Goal: Task Accomplishment & Management: Use online tool/utility

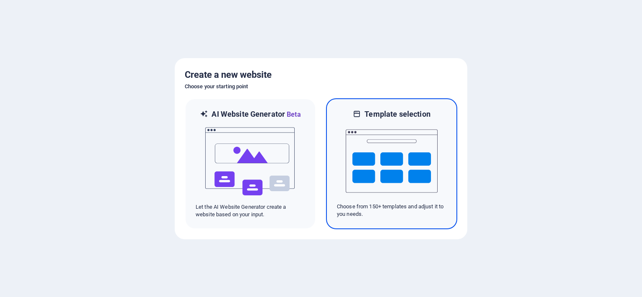
click at [394, 173] on img at bounding box center [392, 161] width 92 height 84
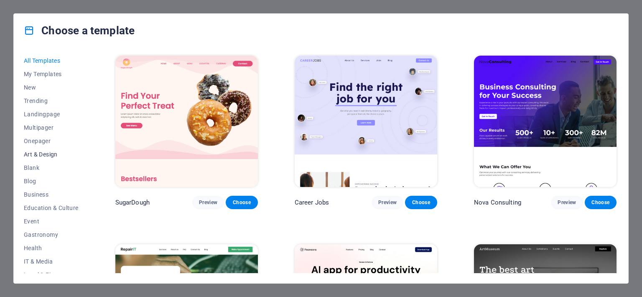
click at [42, 153] on span "Art & Design" at bounding box center [51, 154] width 55 height 7
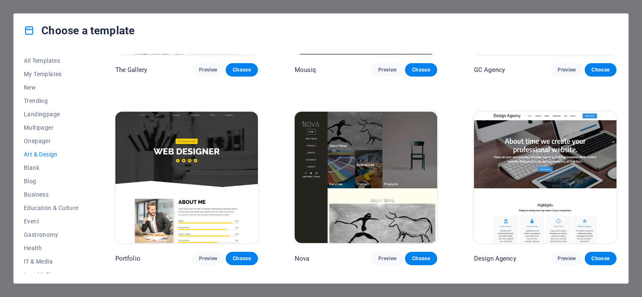
scroll to position [511, 0]
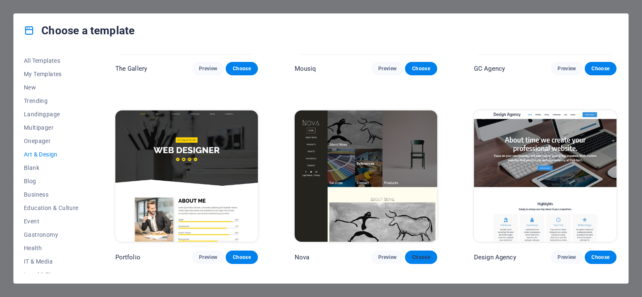
click at [418, 254] on span "Choose" at bounding box center [421, 257] width 18 height 7
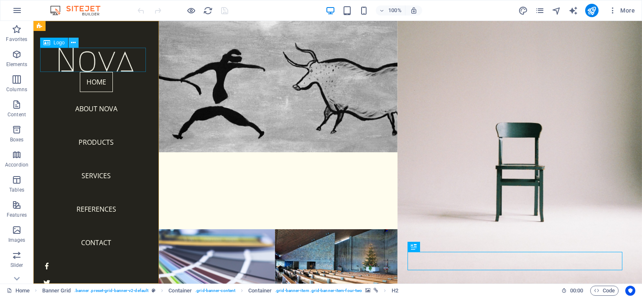
click at [74, 42] on icon at bounding box center [73, 42] width 5 height 9
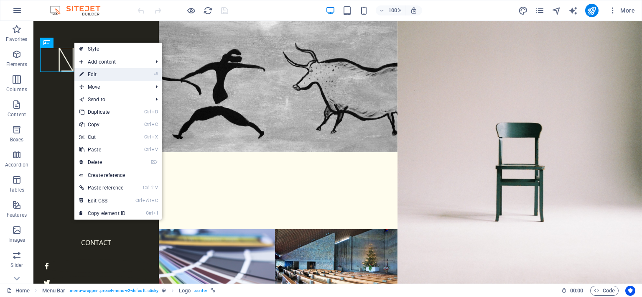
click at [88, 71] on link "⏎ Edit" at bounding box center [102, 74] width 56 height 13
select select "px"
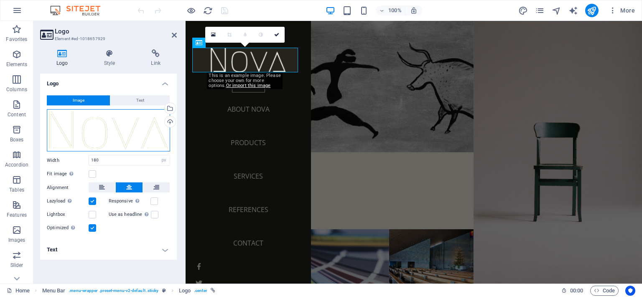
click at [140, 129] on div "Drag files here, click to choose files or select files from Files or our free s…" at bounding box center [108, 130] width 123 height 43
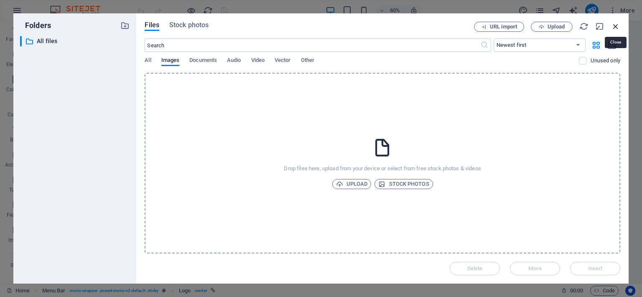
click at [617, 25] on icon "button" at bounding box center [615, 26] width 9 height 9
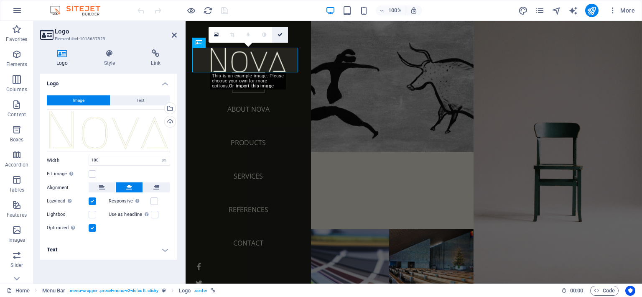
click at [281, 34] on icon at bounding box center [279, 34] width 5 height 5
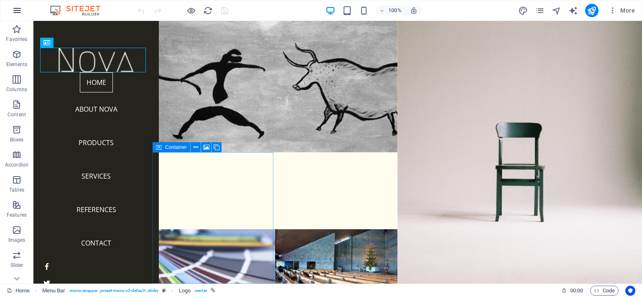
click at [14, 8] on icon "button" at bounding box center [17, 10] width 10 height 10
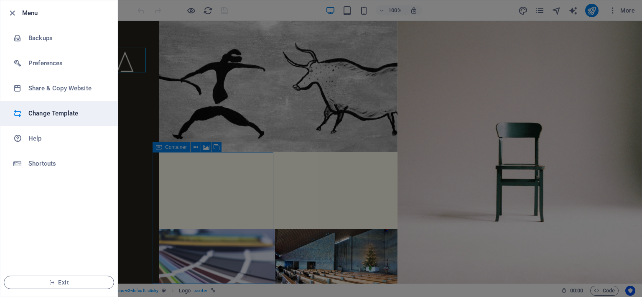
click at [47, 112] on h6 "Change Template" at bounding box center [66, 113] width 77 height 10
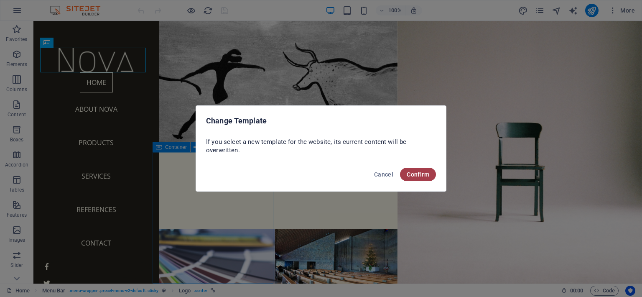
click at [421, 171] on span "Confirm" at bounding box center [418, 174] width 23 height 7
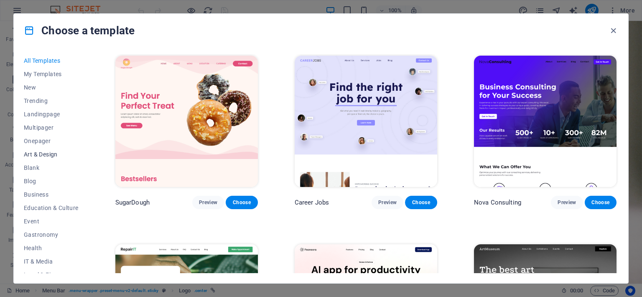
click at [40, 154] on span "Art & Design" at bounding box center [51, 154] width 55 height 7
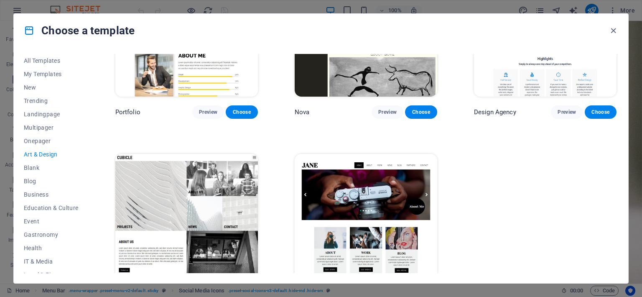
scroll to position [687, 0]
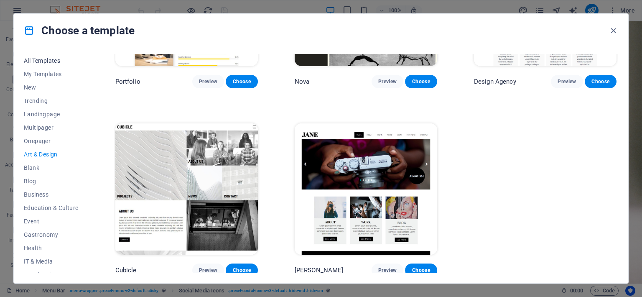
click at [50, 60] on span "All Templates" at bounding box center [51, 60] width 55 height 7
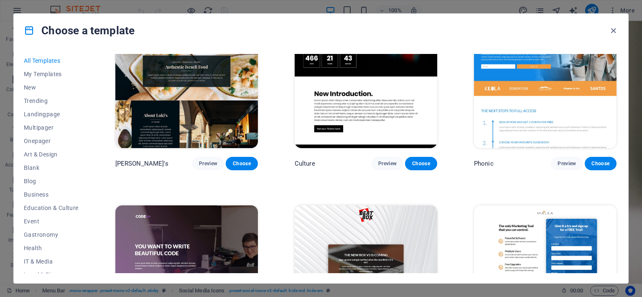
scroll to position [8683, 0]
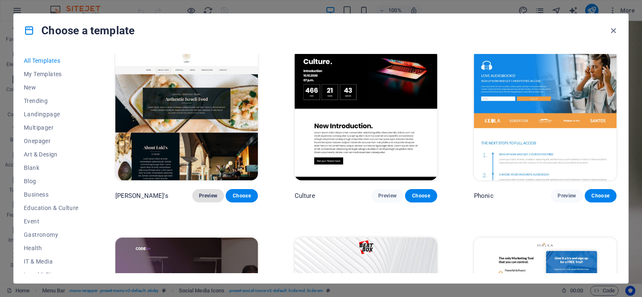
click at [199, 192] on span "Preview" at bounding box center [208, 195] width 18 height 7
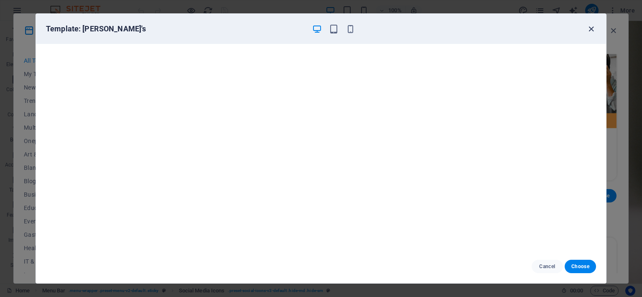
click at [590, 30] on icon "button" at bounding box center [591, 29] width 10 height 10
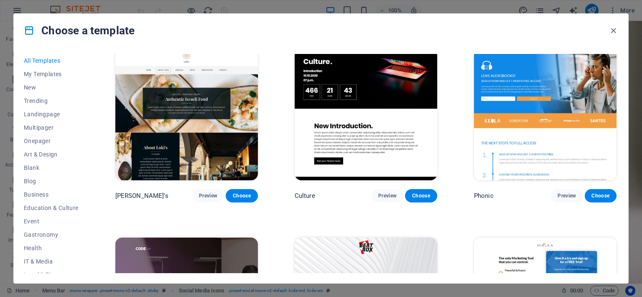
drag, startPoint x: 616, startPoint y: 235, endPoint x: 616, endPoint y: 261, distance: 26.3
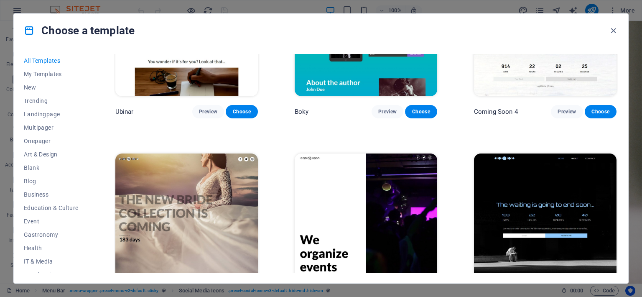
scroll to position [10135, 0]
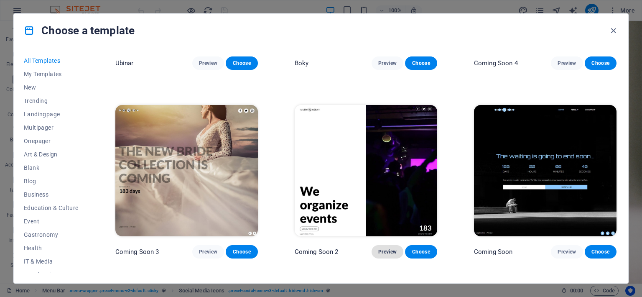
click at [386, 248] on span "Preview" at bounding box center [387, 251] width 18 height 7
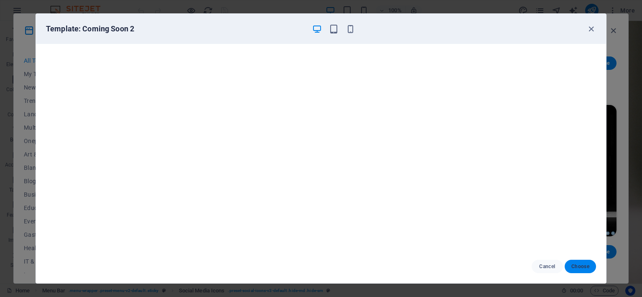
click at [578, 265] on span "Choose" at bounding box center [580, 266] width 18 height 7
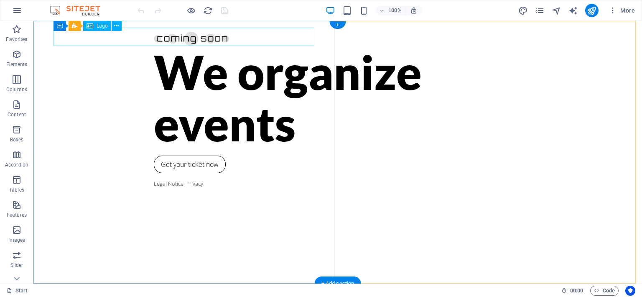
click at [154, 38] on div at bounding box center [338, 37] width 368 height 18
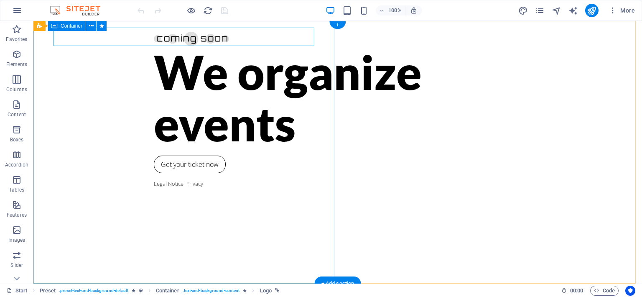
click at [167, 76] on div "We organize events Get your ticket now Legal Notice | Privacy" at bounding box center [337, 152] width 608 height 262
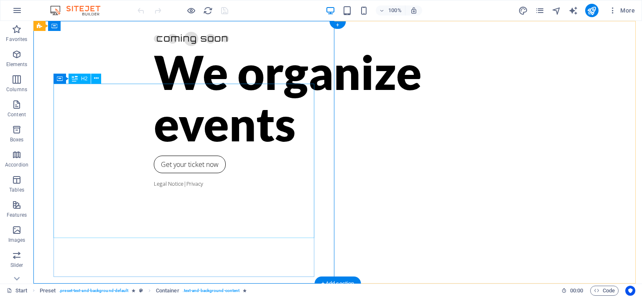
click at [191, 149] on div "We organize events" at bounding box center [338, 97] width 368 height 103
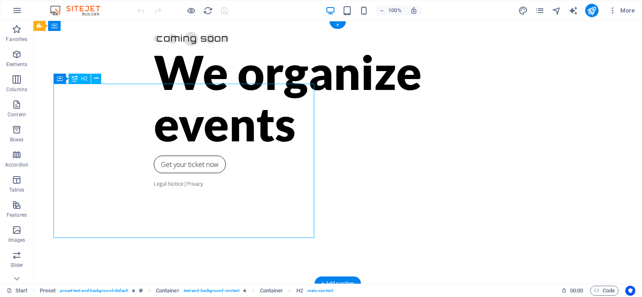
click at [175, 149] on div "We organize events" at bounding box center [338, 97] width 368 height 103
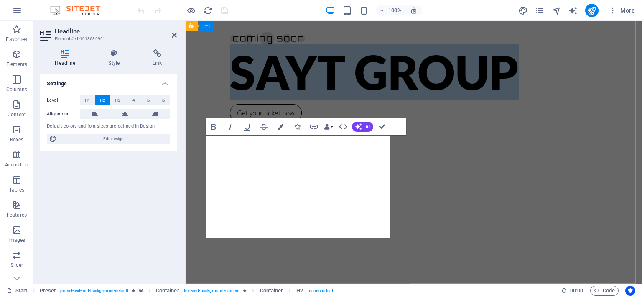
drag, startPoint x: 369, startPoint y: 214, endPoint x: 207, endPoint y: 156, distance: 172.4
click at [230, 97] on h2 "SAYT GROUP" at bounding box center [414, 71] width 368 height 51
click at [367, 97] on h2 "SAYT GROUP" at bounding box center [414, 71] width 368 height 51
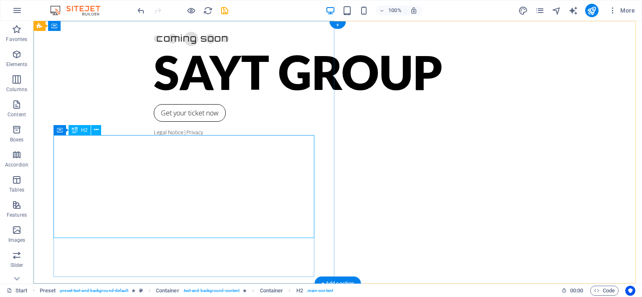
click at [171, 97] on div "SAYT GROUP" at bounding box center [338, 71] width 368 height 51
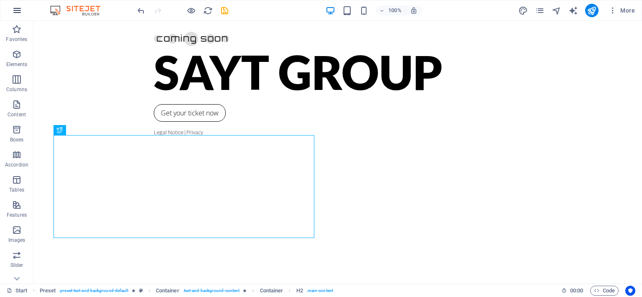
click at [18, 12] on icon "button" at bounding box center [17, 10] width 10 height 10
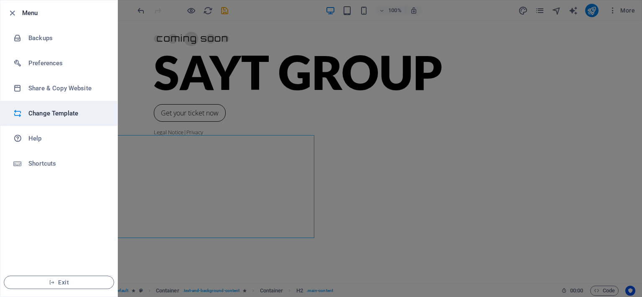
click at [40, 114] on h6 "Change Template" at bounding box center [66, 113] width 77 height 10
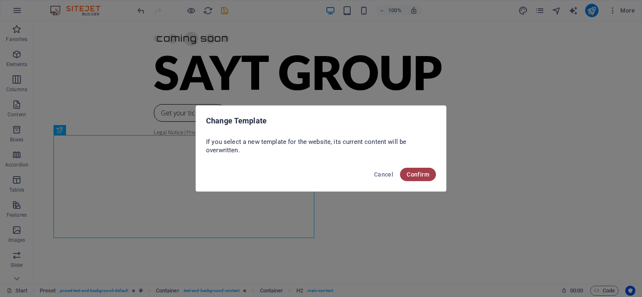
click at [416, 174] on span "Confirm" at bounding box center [418, 174] width 23 height 7
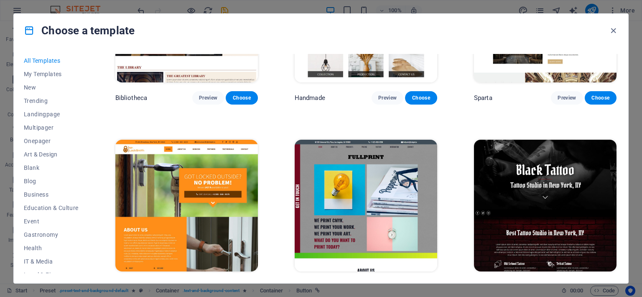
scroll to position [5132, 0]
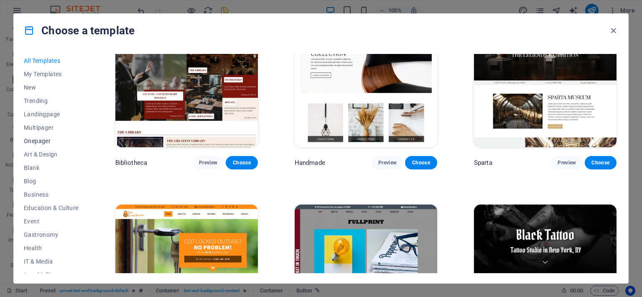
click at [36, 140] on span "Onepager" at bounding box center [51, 140] width 55 height 7
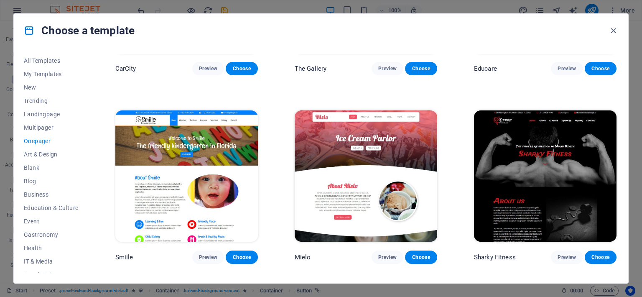
scroll to position [2411, 0]
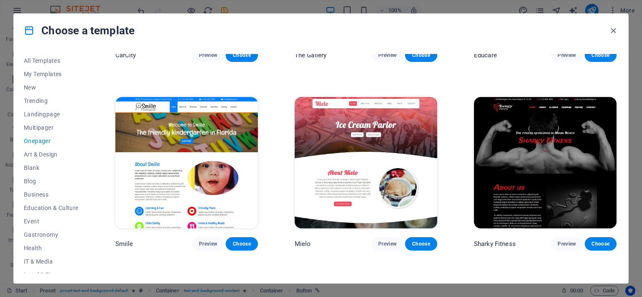
click at [539, 156] on img at bounding box center [545, 162] width 143 height 131
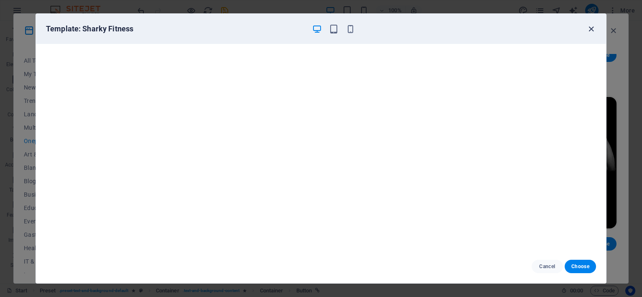
click at [591, 29] on icon "button" at bounding box center [591, 29] width 10 height 10
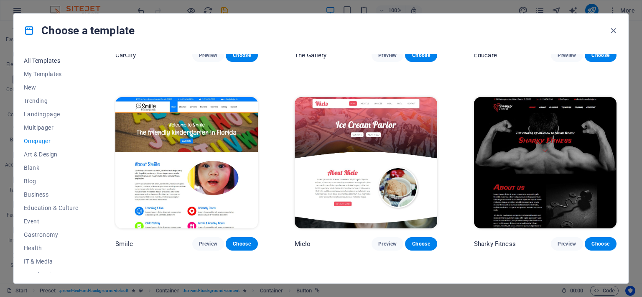
click at [36, 58] on span "All Templates" at bounding box center [51, 60] width 55 height 7
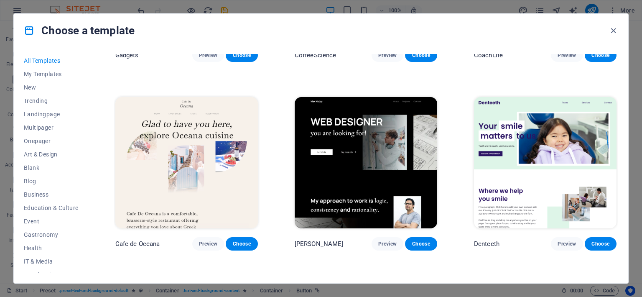
scroll to position [5791, 0]
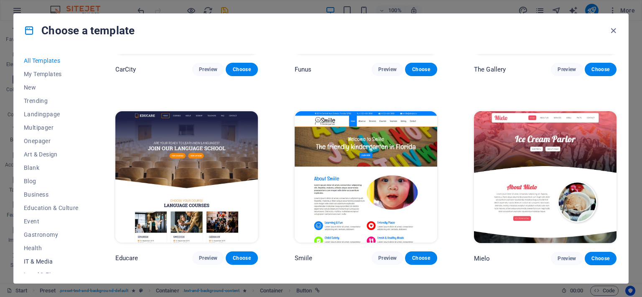
click at [40, 261] on span "IT & Media" at bounding box center [51, 261] width 55 height 7
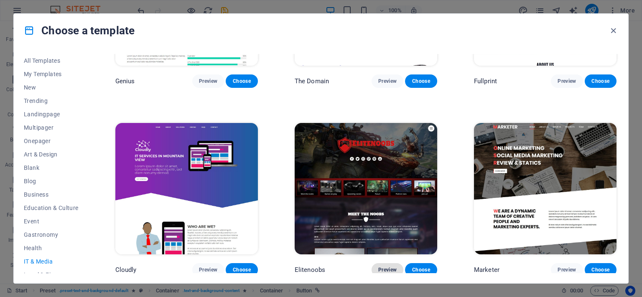
click at [385, 267] on span "Preview" at bounding box center [387, 269] width 18 height 7
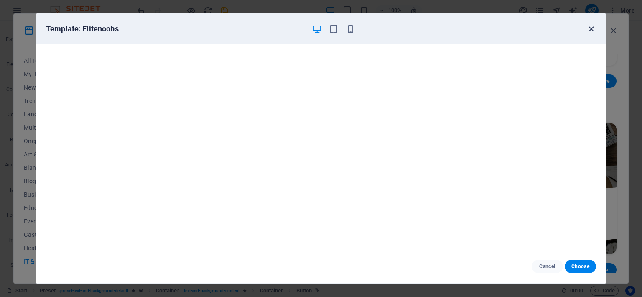
click at [590, 29] on icon "button" at bounding box center [591, 29] width 10 height 10
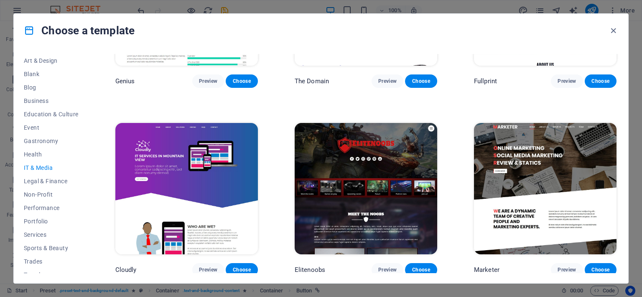
scroll to position [115, 0]
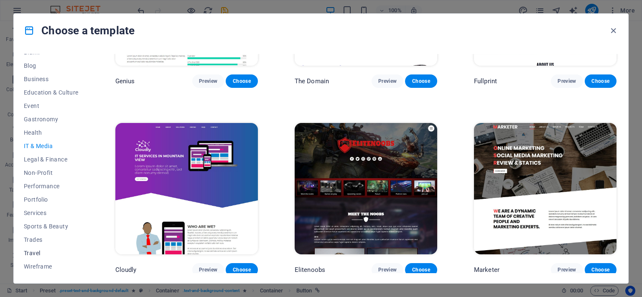
click at [32, 251] on span "Travel" at bounding box center [51, 252] width 55 height 7
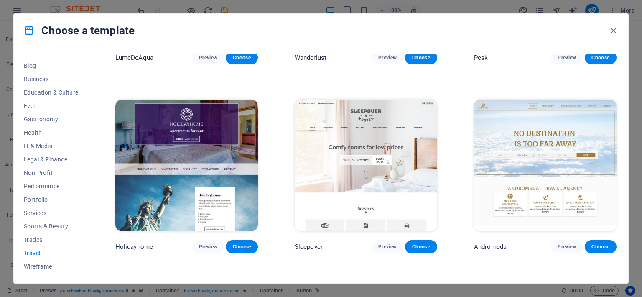
scroll to position [148, 0]
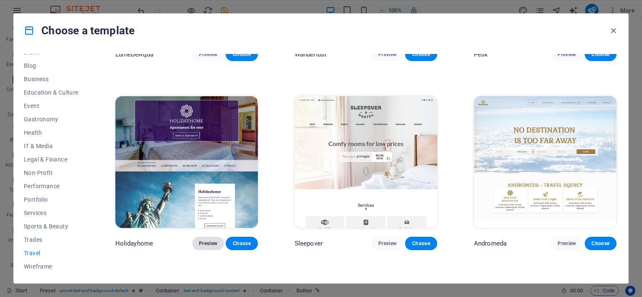
click at [209, 240] on span "Preview" at bounding box center [208, 243] width 18 height 7
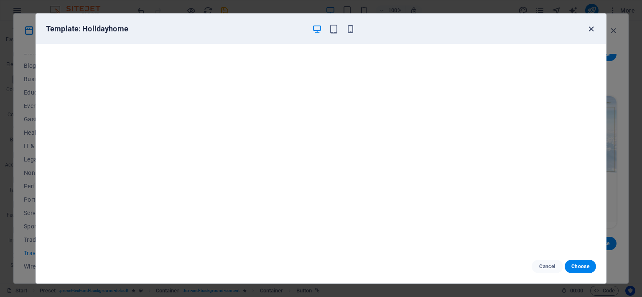
click at [588, 26] on icon "button" at bounding box center [591, 29] width 10 height 10
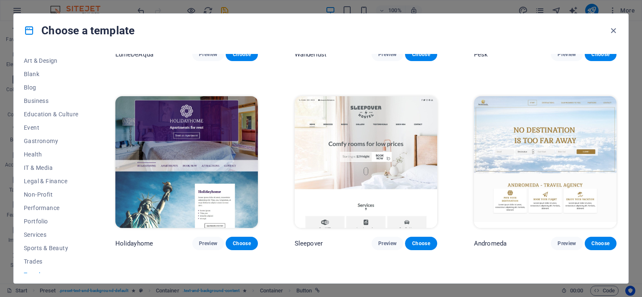
scroll to position [95, 0]
click at [42, 218] on span "Portfolio" at bounding box center [51, 219] width 55 height 7
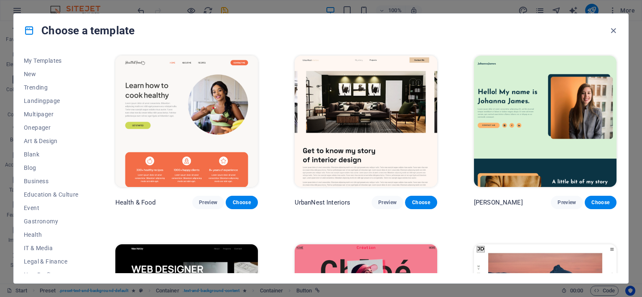
scroll to position [0, 0]
click at [41, 168] on span "Blank" at bounding box center [51, 167] width 55 height 7
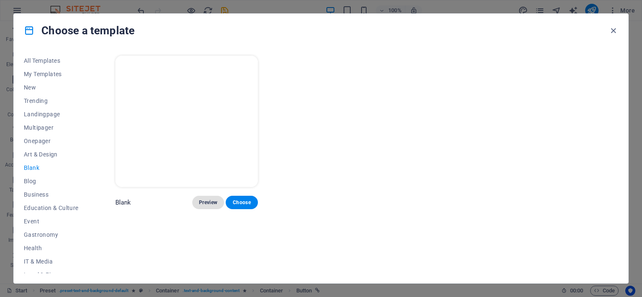
click at [205, 204] on span "Preview" at bounding box center [208, 202] width 18 height 7
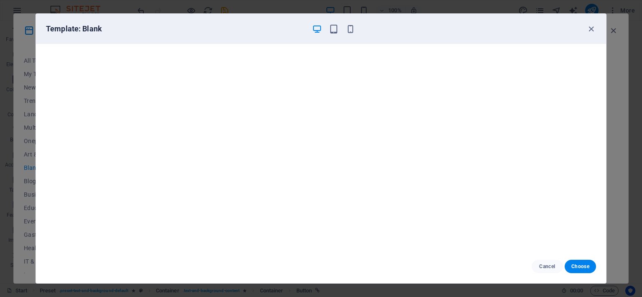
click at [578, 273] on div "Cancel Choose" at bounding box center [321, 265] width 570 height 33
click at [578, 268] on span "Choose" at bounding box center [580, 266] width 18 height 7
checkbox input "false"
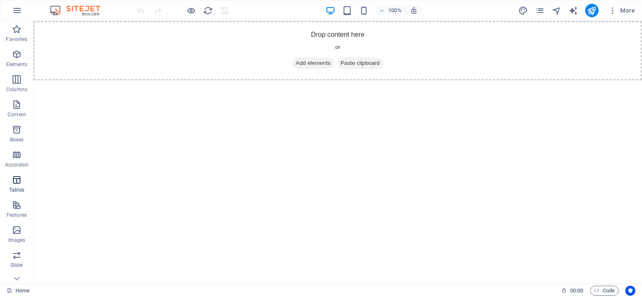
click at [15, 178] on icon "button" at bounding box center [17, 180] width 10 height 10
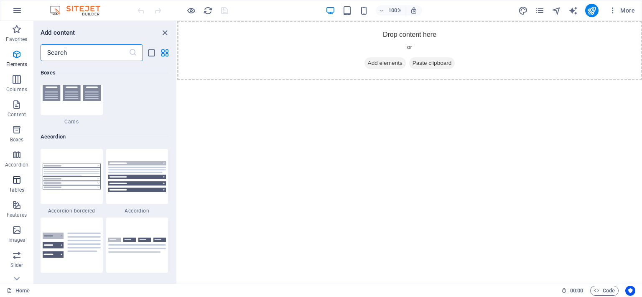
scroll to position [2894, 0]
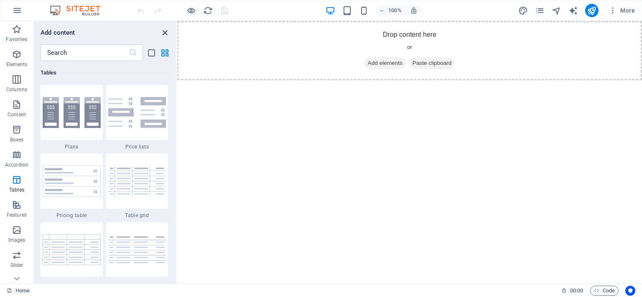
click at [166, 32] on icon "close panel" at bounding box center [165, 33] width 10 height 10
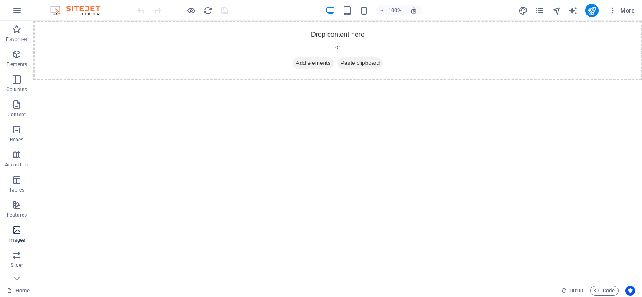
click at [17, 230] on icon "button" at bounding box center [17, 230] width 10 height 10
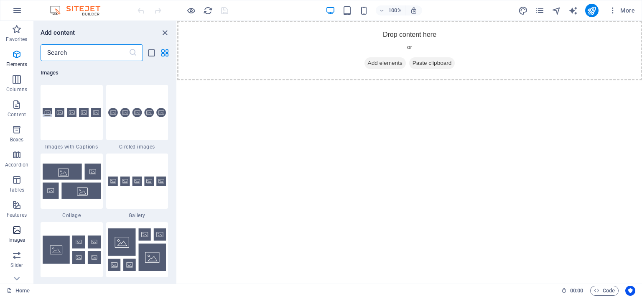
scroll to position [4238, 0]
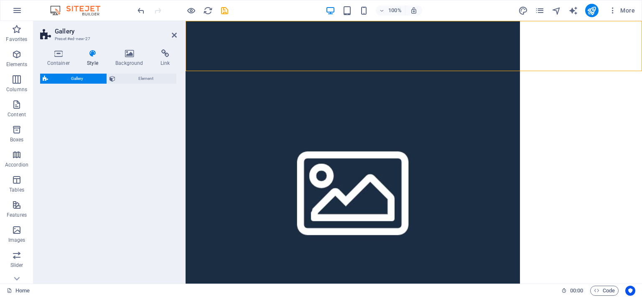
select select "rem"
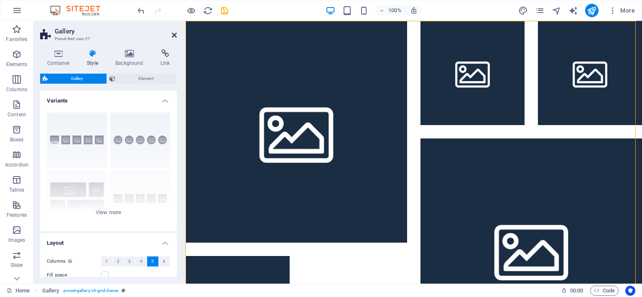
click at [173, 35] on icon at bounding box center [174, 35] width 5 height 7
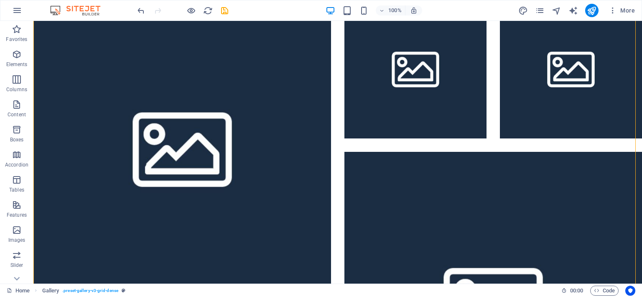
scroll to position [0, 0]
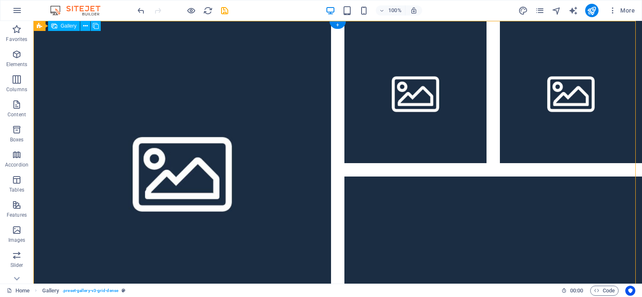
click at [492, 128] on div at bounding box center [338, 247] width 622 height 466
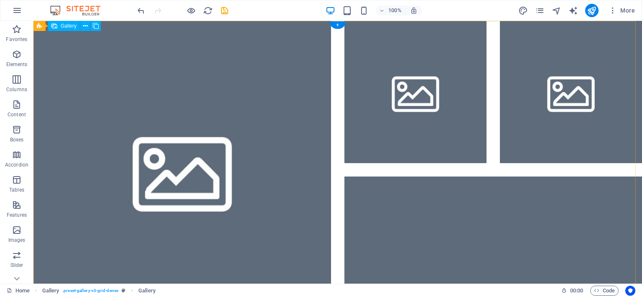
click at [162, 152] on li at bounding box center [182, 170] width 298 height 298
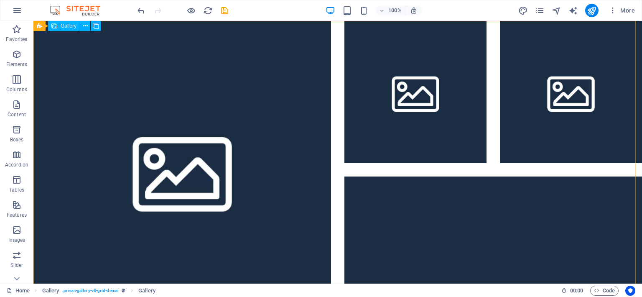
click at [65, 30] on div "Gallery" at bounding box center [64, 26] width 32 height 10
click at [63, 24] on span "Gallery" at bounding box center [69, 25] width 16 height 5
click at [85, 27] on icon at bounding box center [85, 26] width 5 height 9
click at [86, 25] on icon at bounding box center [85, 26] width 5 height 9
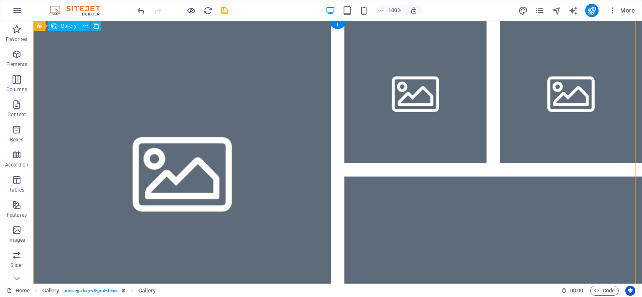
click at [201, 179] on li at bounding box center [182, 170] width 298 height 298
select select "4"
select select "px"
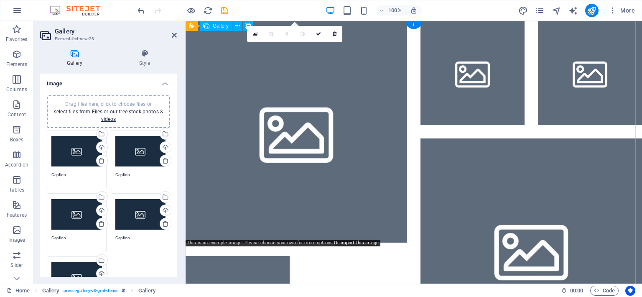
click at [241, 123] on li at bounding box center [296, 131] width 221 height 221
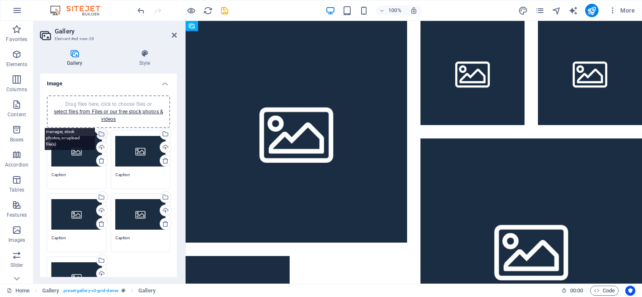
click at [100, 130] on div "Select files from the file manager, stock photos, or upload file(s)" at bounding box center [101, 134] width 13 height 13
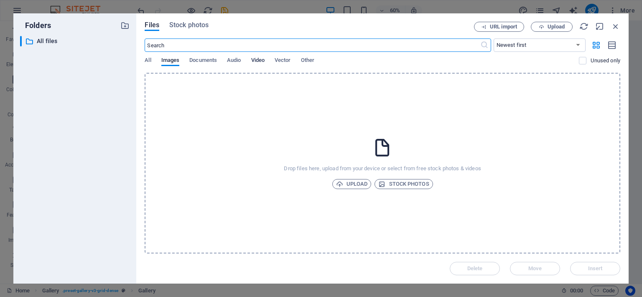
click at [258, 62] on span "Video" at bounding box center [257, 61] width 13 height 12
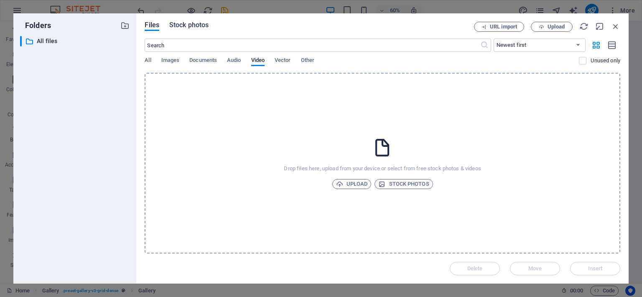
click at [182, 28] on span "Stock photos" at bounding box center [188, 25] width 39 height 10
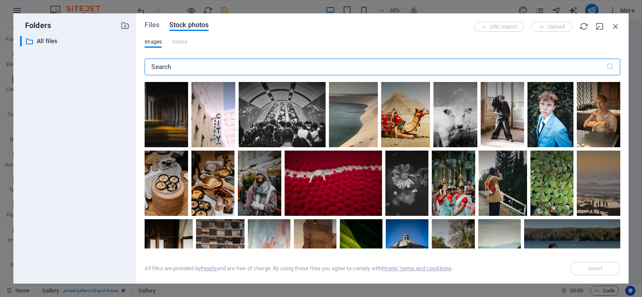
click at [182, 71] on input "text" at bounding box center [375, 67] width 461 height 17
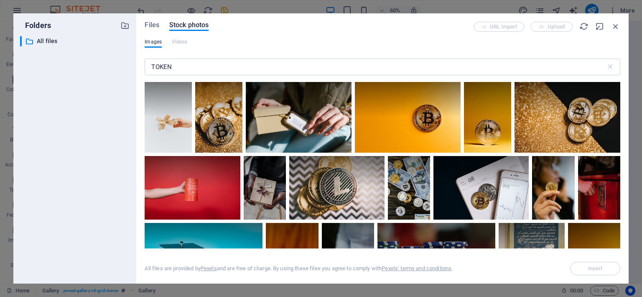
drag, startPoint x: 618, startPoint y: 97, endPoint x: 619, endPoint y: 106, distance: 9.2
click at [619, 106] on div at bounding box center [383, 165] width 476 height 166
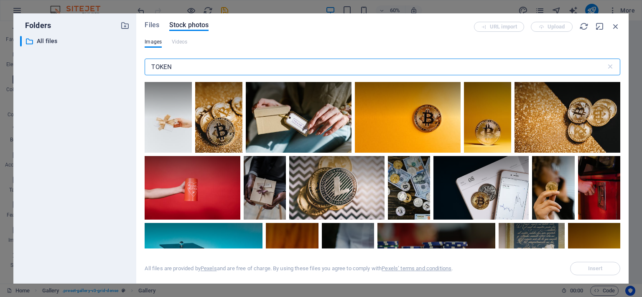
click at [200, 73] on input "TOKEN" at bounding box center [375, 67] width 461 height 17
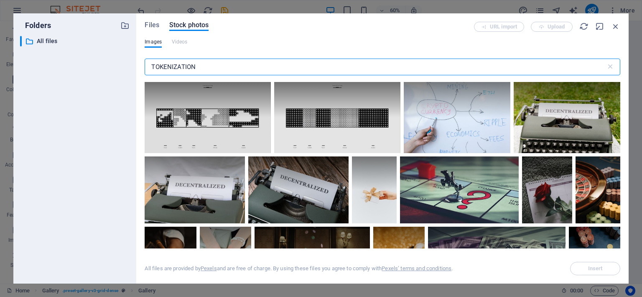
type input "TOKENIZATION"
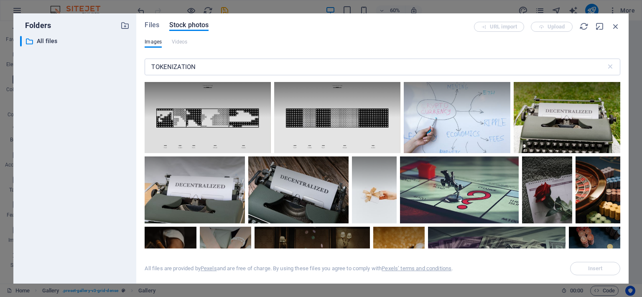
click at [629, 61] on div "Folders ​ All files All files Files Stock photos URL import Upload Images Video…" at bounding box center [321, 148] width 642 height 297
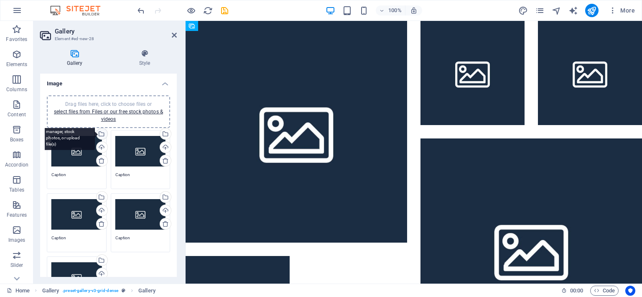
click at [95, 132] on div "Select files from the file manager, stock photos, or upload file(s)" at bounding box center [68, 134] width 54 height 31
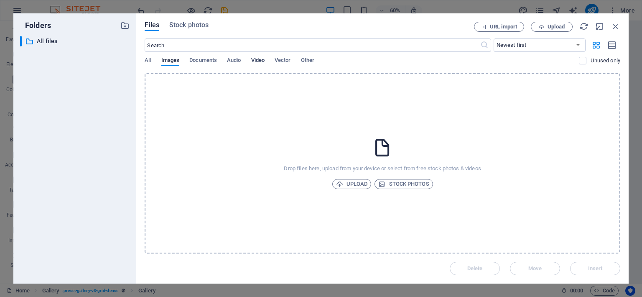
click at [259, 59] on span "Video" at bounding box center [257, 61] width 13 height 12
click at [189, 25] on span "Stock photos" at bounding box center [188, 25] width 39 height 10
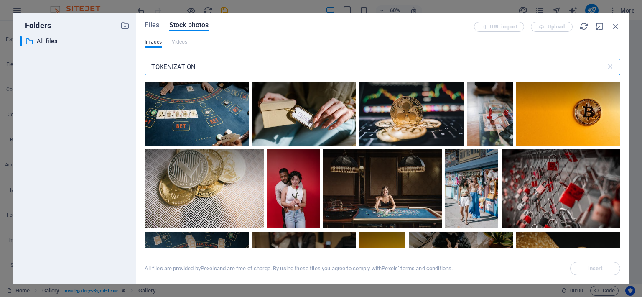
scroll to position [237, 0]
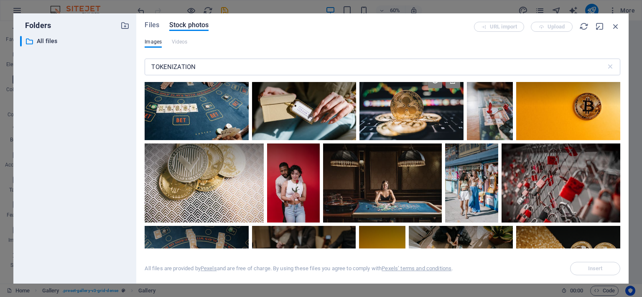
click at [401, 122] on div at bounding box center [411, 105] width 104 height 69
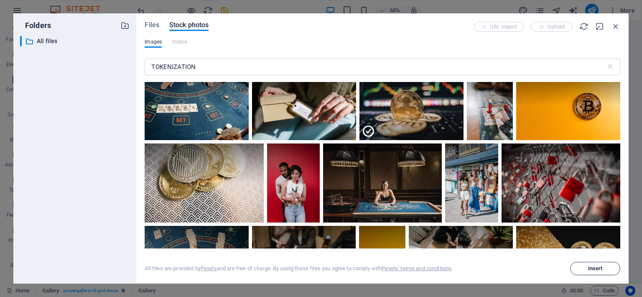
click at [588, 262] on button "Insert" at bounding box center [595, 268] width 50 height 13
click at [582, 267] on span "Insert" at bounding box center [595, 268] width 43 height 5
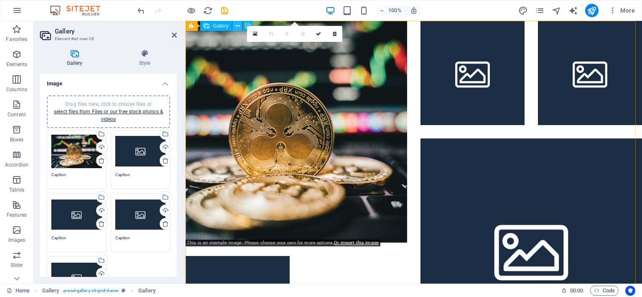
click at [235, 25] on icon at bounding box center [237, 26] width 5 height 9
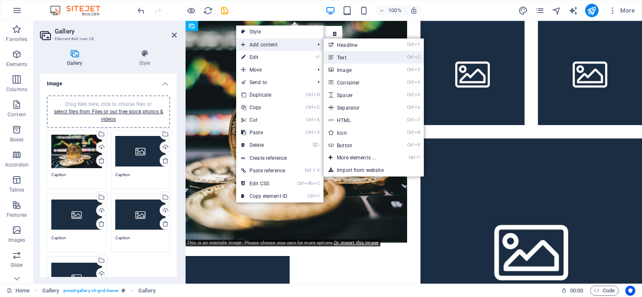
click at [341, 56] on link "Ctrl 2 Text" at bounding box center [357, 57] width 69 height 13
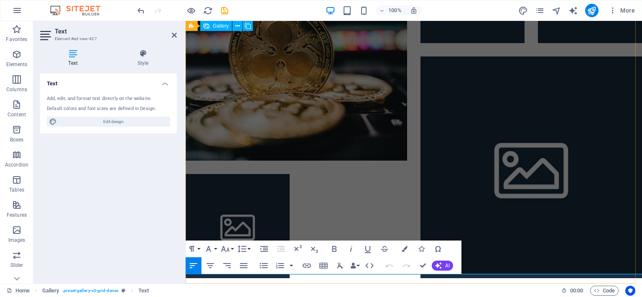
scroll to position [6, 0]
click at [295, 162] on div at bounding box center [414, 108] width 470 height 352
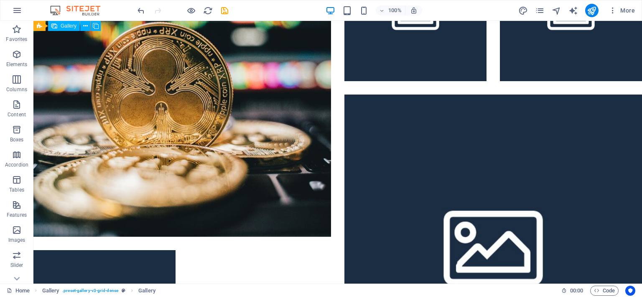
scroll to position [186, 0]
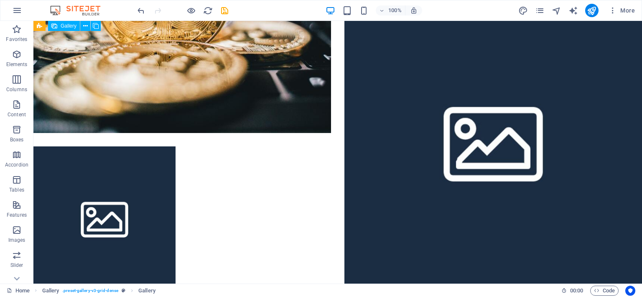
drag, startPoint x: 314, startPoint y: 166, endPoint x: 312, endPoint y: 228, distance: 61.9
click at [312, 228] on div at bounding box center [338, 62] width 622 height 466
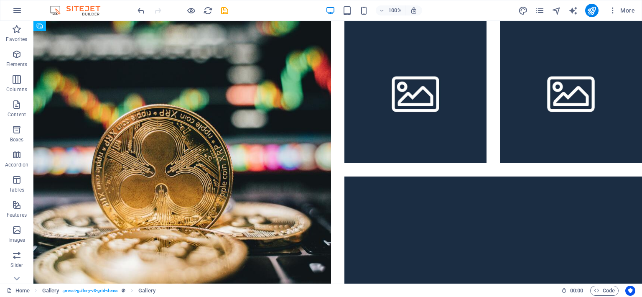
scroll to position [0, 0]
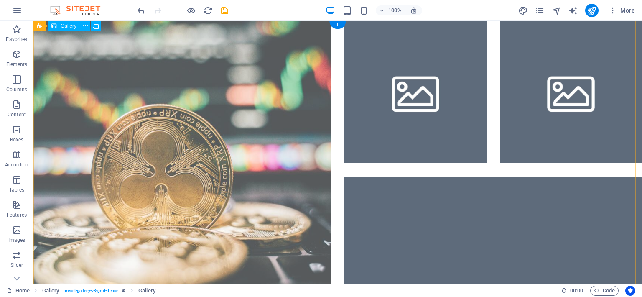
click at [94, 79] on li at bounding box center [182, 170] width 298 height 298
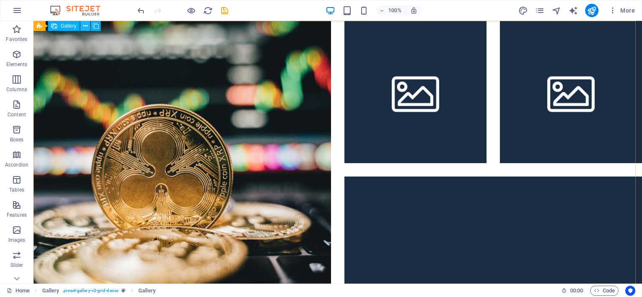
click at [85, 27] on icon at bounding box center [85, 26] width 5 height 9
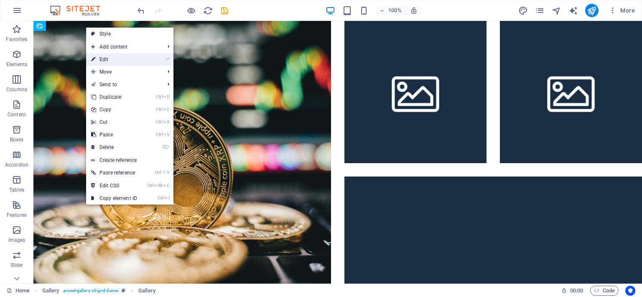
click at [104, 61] on link "⏎ Edit" at bounding box center [114, 59] width 56 height 13
select select "4"
select select "px"
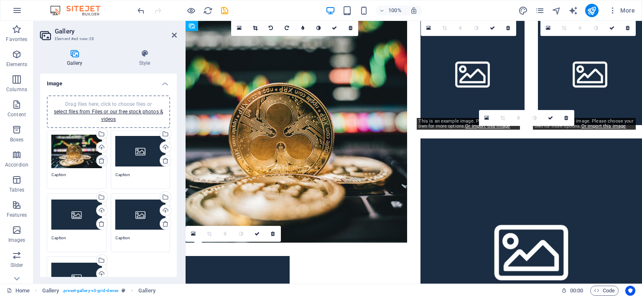
click at [102, 159] on icon at bounding box center [101, 160] width 7 height 7
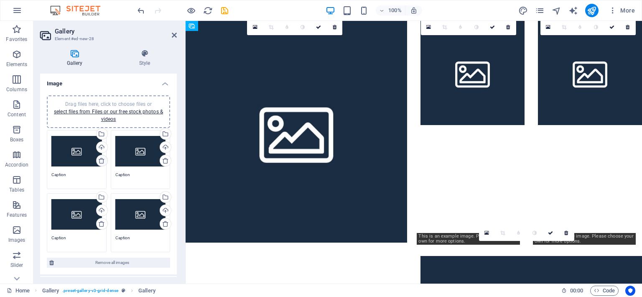
scroll to position [7, 0]
click at [139, 10] on icon "undo" at bounding box center [141, 11] width 10 height 10
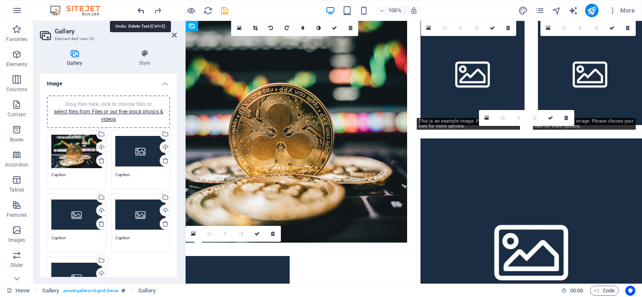
scroll to position [6, 0]
click at [137, 9] on icon "undo" at bounding box center [141, 11] width 10 height 10
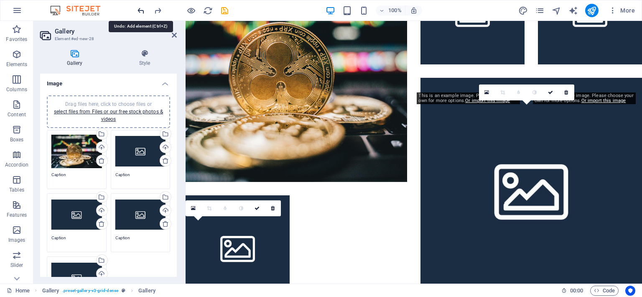
scroll to position [82, 0]
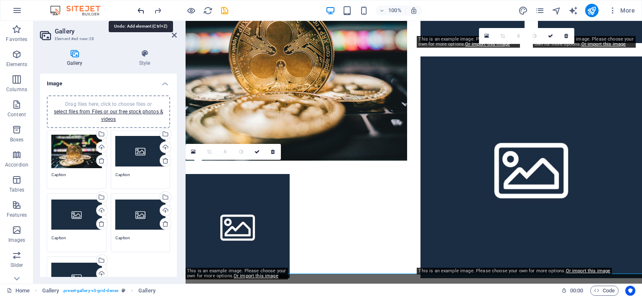
click at [144, 9] on icon "undo" at bounding box center [141, 11] width 10 height 10
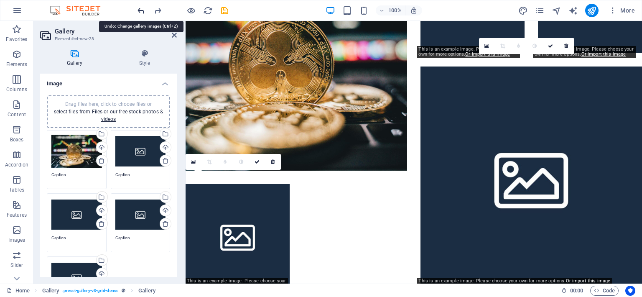
click at [144, 9] on icon "undo" at bounding box center [141, 11] width 10 height 10
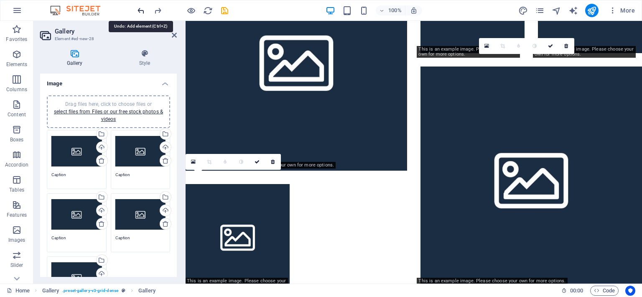
click at [144, 9] on icon "undo" at bounding box center [141, 11] width 10 height 10
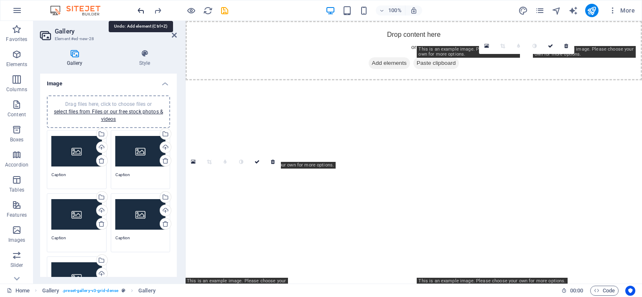
scroll to position [0, 0]
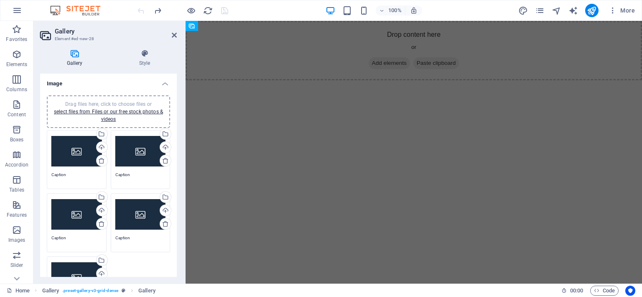
click at [275, 80] on html "Skip to main content Drop content here or Add elements Paste clipboard" at bounding box center [414, 50] width 456 height 59
click at [174, 33] on icon at bounding box center [174, 35] width 5 height 7
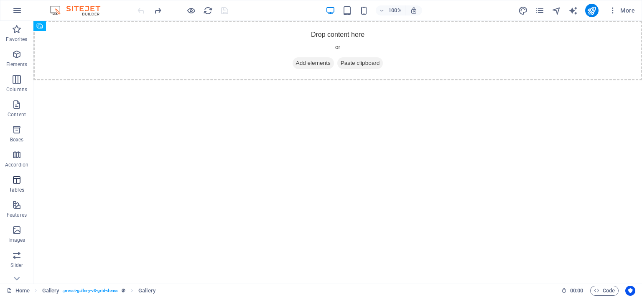
click at [17, 181] on icon "button" at bounding box center [17, 180] width 10 height 10
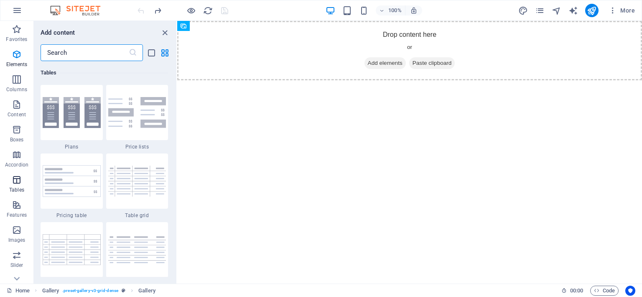
scroll to position [2894, 0]
click at [20, 230] on icon "button" at bounding box center [17, 230] width 10 height 10
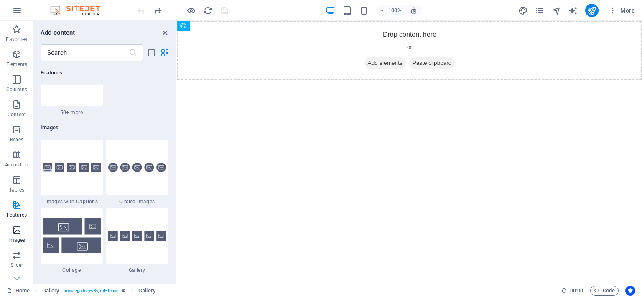
scroll to position [4238, 0]
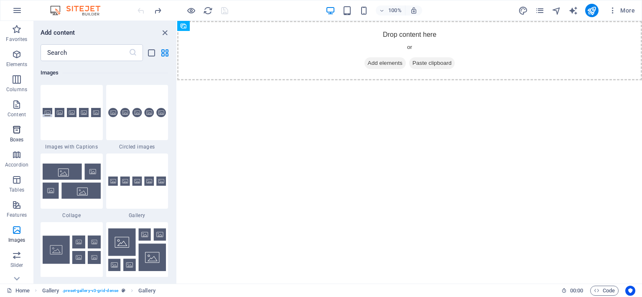
click at [18, 134] on icon "button" at bounding box center [17, 130] width 10 height 10
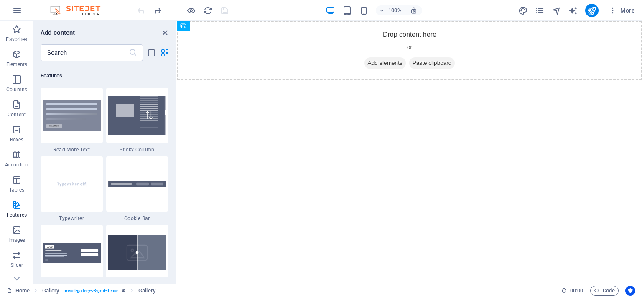
scroll to position [3242, 0]
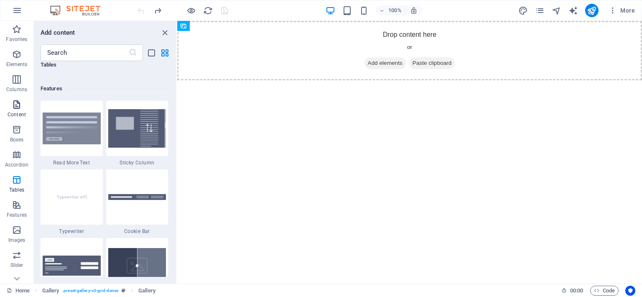
click at [17, 105] on icon "button" at bounding box center [17, 104] width 10 height 10
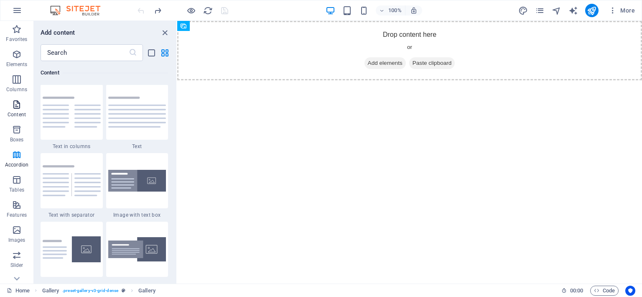
scroll to position [1462, 0]
click at [18, 230] on icon "button" at bounding box center [17, 230] width 10 height 10
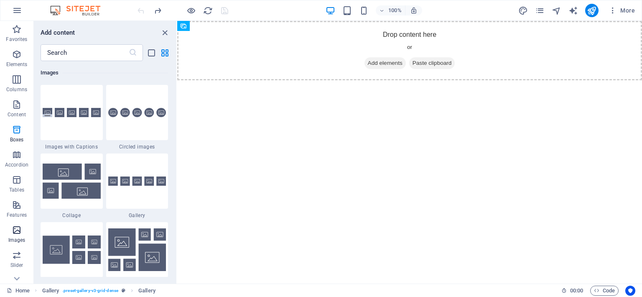
scroll to position [4238, 0]
click at [125, 245] on img at bounding box center [137, 249] width 58 height 43
click at [332, 80] on html "Skip to main content Drop content here or Add elements Paste clipboard" at bounding box center [409, 50] width 465 height 59
click at [375, 64] on span "Add elements" at bounding box center [384, 63] width 41 height 12
click at [135, 246] on img at bounding box center [137, 249] width 58 height 43
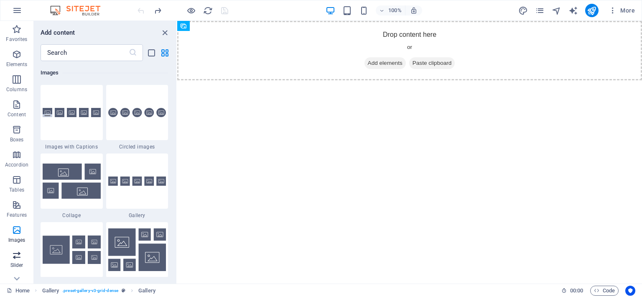
click at [19, 255] on icon "button" at bounding box center [17, 255] width 10 height 10
click at [286, 80] on html "Skip to main content Drop content here or Add elements Paste clipboard" at bounding box center [409, 50] width 465 height 59
click at [157, 10] on icon "redo" at bounding box center [158, 11] width 10 height 10
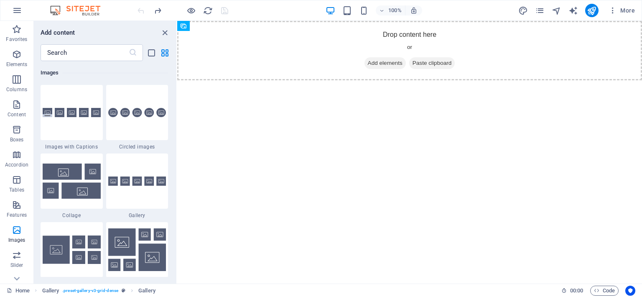
click at [431, 80] on html "Skip to main content Drop content here or Add elements Paste clipboard" at bounding box center [409, 50] width 465 height 59
click at [19, 13] on icon "button" at bounding box center [17, 10] width 10 height 10
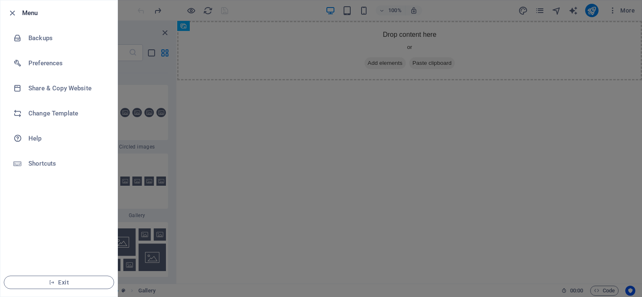
click at [264, 144] on div at bounding box center [321, 148] width 642 height 297
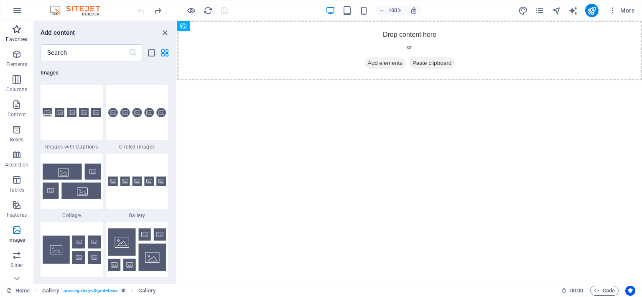
click at [22, 34] on icon "button" at bounding box center [17, 29] width 10 height 10
click at [12, 28] on icon "button" at bounding box center [17, 29] width 10 height 10
click at [165, 53] on icon "grid-view" at bounding box center [165, 53] width 10 height 10
click at [435, 61] on span "Paste clipboard" at bounding box center [432, 63] width 46 height 12
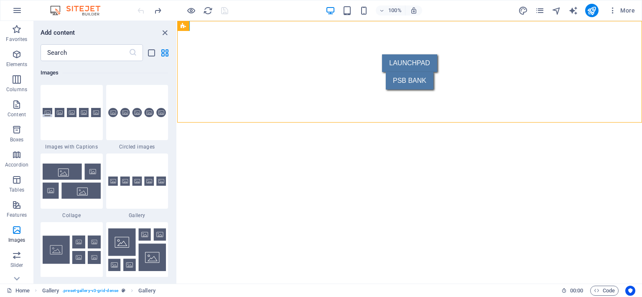
click at [336, 123] on html "Skip to main content LAUNCHPAD PSB BANK" at bounding box center [409, 72] width 465 height 102
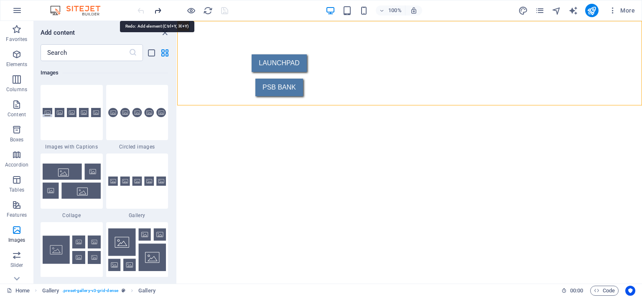
click at [155, 12] on icon "redo" at bounding box center [158, 11] width 10 height 10
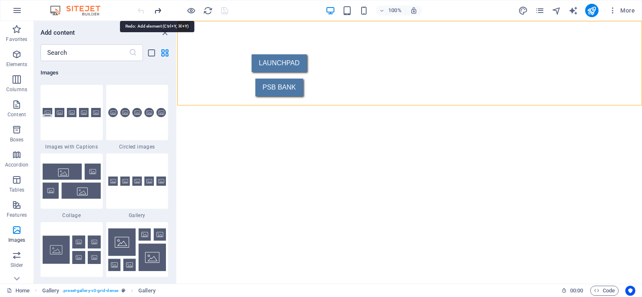
click at [155, 12] on icon "redo" at bounding box center [158, 11] width 10 height 10
click at [14, 156] on icon "button" at bounding box center [17, 155] width 10 height 10
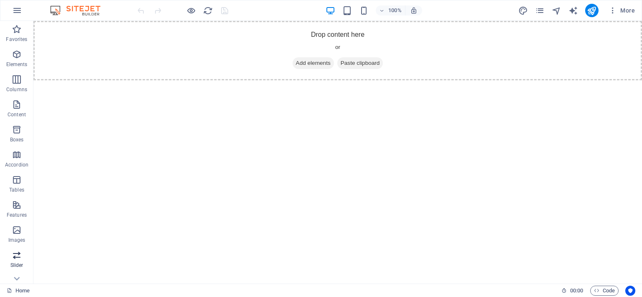
click at [16, 255] on icon "button" at bounding box center [17, 255] width 10 height 10
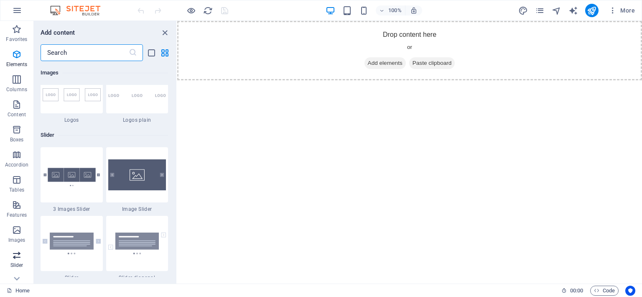
scroll to position [4737, 0]
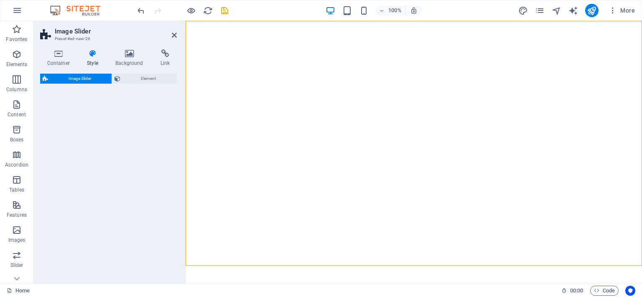
select select "rem"
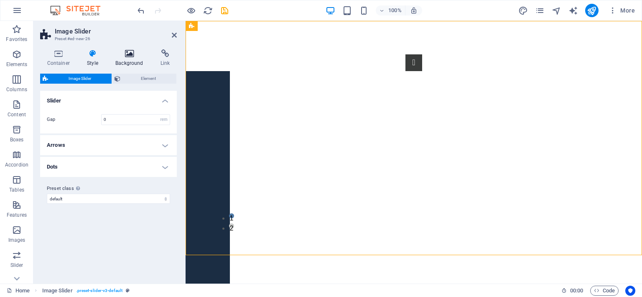
click at [131, 56] on icon at bounding box center [130, 53] width 42 height 8
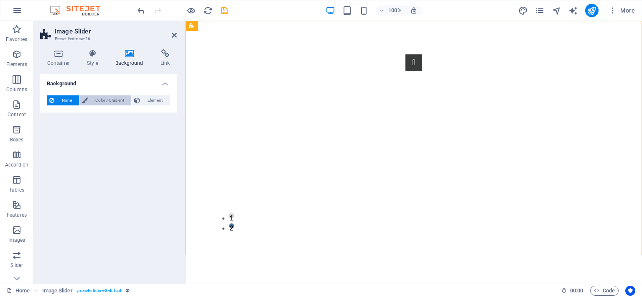
click at [94, 97] on span "Color / Gradient" at bounding box center [109, 100] width 38 height 10
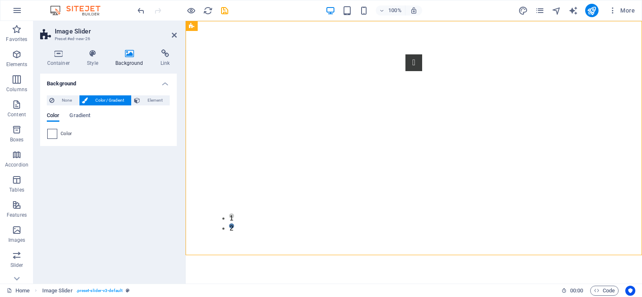
click at [53, 135] on span at bounding box center [52, 133] width 9 height 9
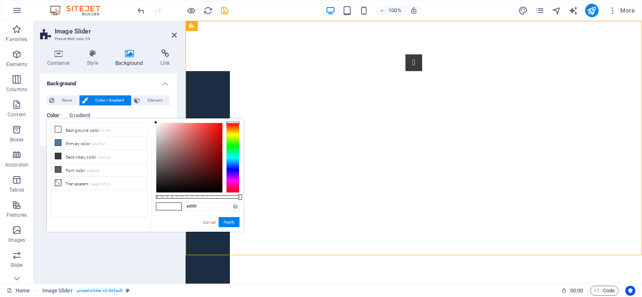
type input "#030303"
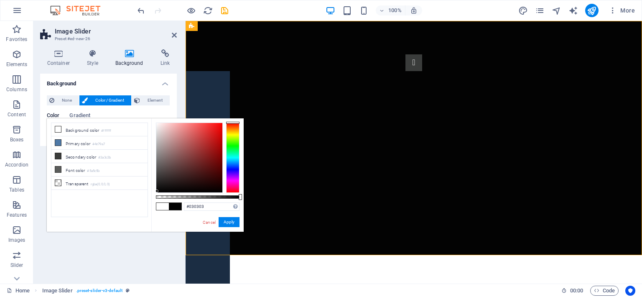
click at [157, 191] on div at bounding box center [189, 157] width 66 height 69
click at [222, 220] on button "Apply" at bounding box center [229, 222] width 21 height 10
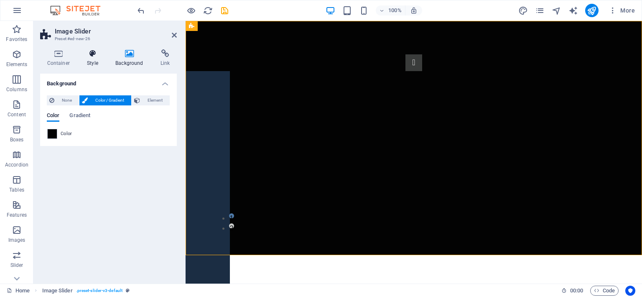
click at [94, 58] on h4 "Style" at bounding box center [94, 58] width 28 height 18
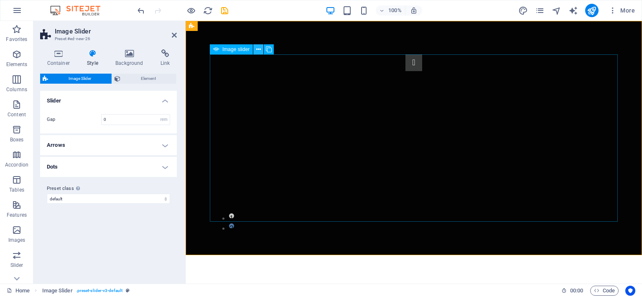
click at [256, 48] on icon at bounding box center [258, 49] width 5 height 9
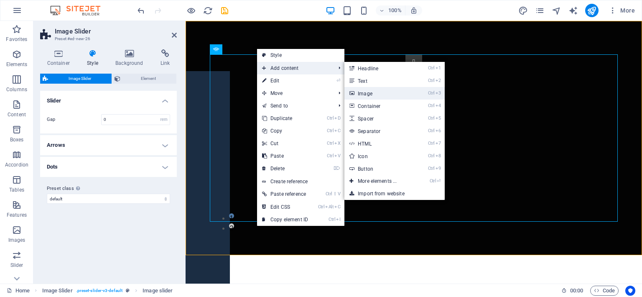
click at [371, 92] on link "Ctrl 3 Image" at bounding box center [378, 93] width 69 height 13
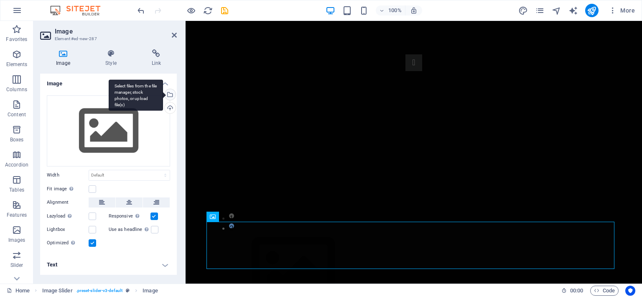
click at [169, 93] on div "Select files from the file manager, stock photos, or upload file(s)" at bounding box center [169, 95] width 13 height 13
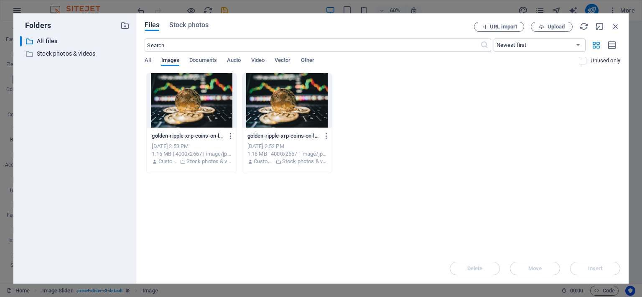
click at [191, 105] on div at bounding box center [191, 100] width 89 height 54
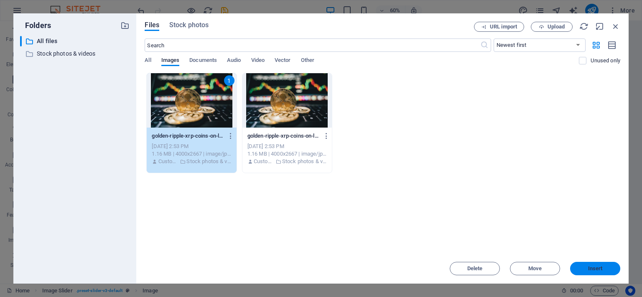
click at [598, 270] on span "Insert" at bounding box center [595, 268] width 15 height 5
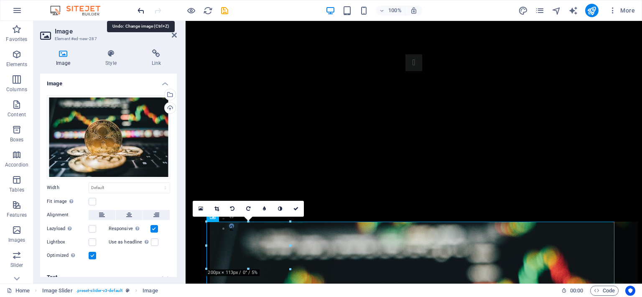
click at [140, 12] on icon "undo" at bounding box center [141, 11] width 10 height 10
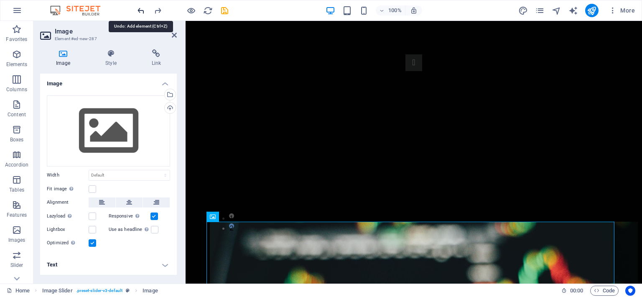
click at [140, 12] on icon "undo" at bounding box center [141, 11] width 10 height 10
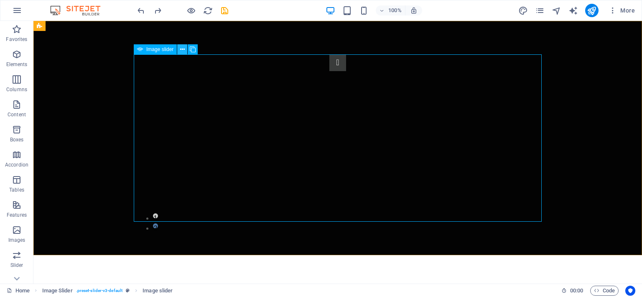
click at [184, 49] on icon at bounding box center [182, 49] width 5 height 9
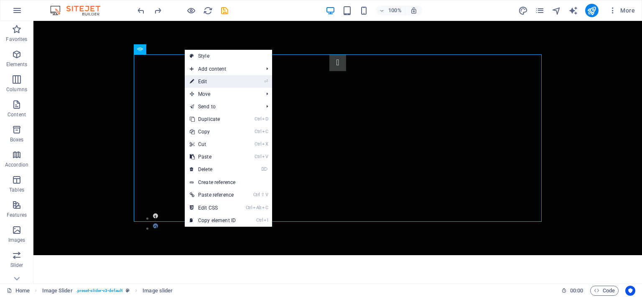
click at [217, 79] on link "⏎ Edit" at bounding box center [213, 81] width 56 height 13
select select "px"
select select "ms"
select select "s"
select select "progressive"
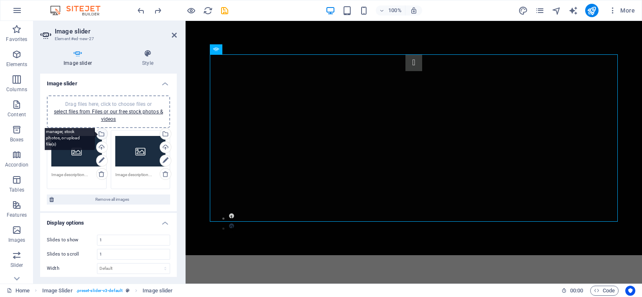
click at [95, 133] on div "Select files from the file manager, stock photos, or upload file(s)" at bounding box center [68, 134] width 54 height 31
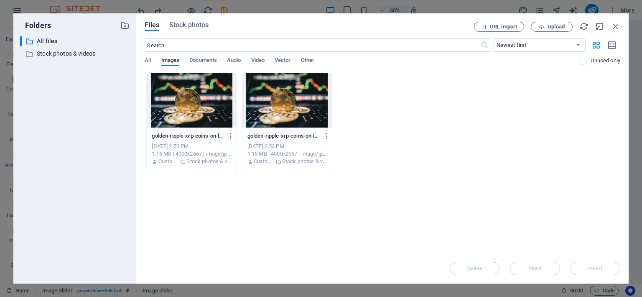
click at [205, 104] on div at bounding box center [191, 100] width 89 height 54
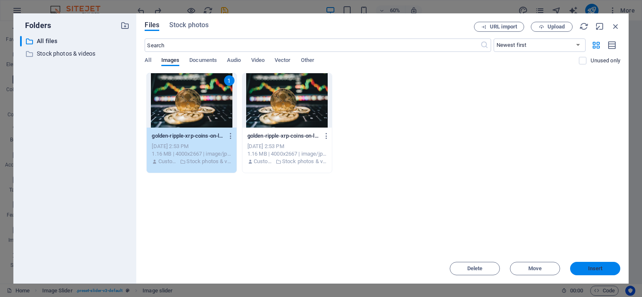
click at [585, 268] on span "Insert" at bounding box center [594, 268] width 43 height 5
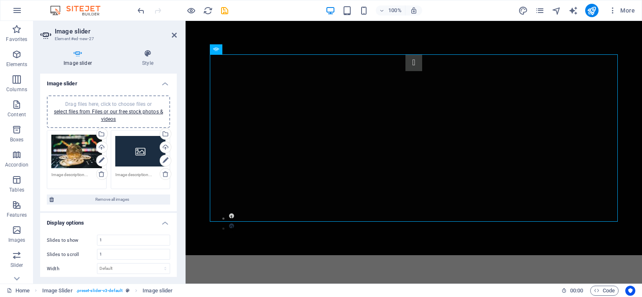
drag, startPoint x: 175, startPoint y: 124, endPoint x: 175, endPoint y: 131, distance: 7.1
click at [175, 131] on div "Image slider Drag files here, click to choose files or select files from Files …" at bounding box center [108, 175] width 137 height 203
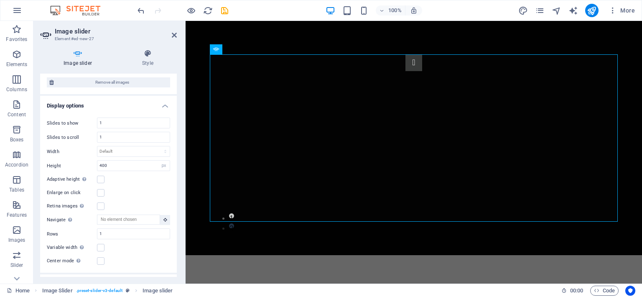
scroll to position [118, 0]
click at [99, 175] on label at bounding box center [101, 179] width 8 height 8
click at [0, 0] on input "Adaptive height Automatically adjust the height for single slide horizontal sli…" at bounding box center [0, 0] width 0 height 0
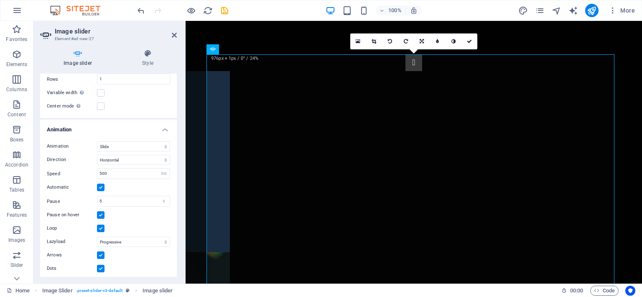
scroll to position [259, 0]
click at [420, 40] on icon at bounding box center [418, 41] width 4 height 5
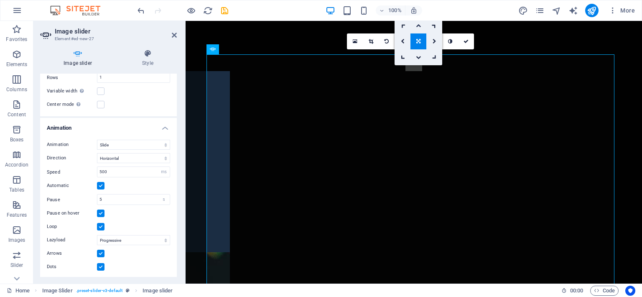
click at [420, 26] on icon at bounding box center [418, 25] width 5 height 5
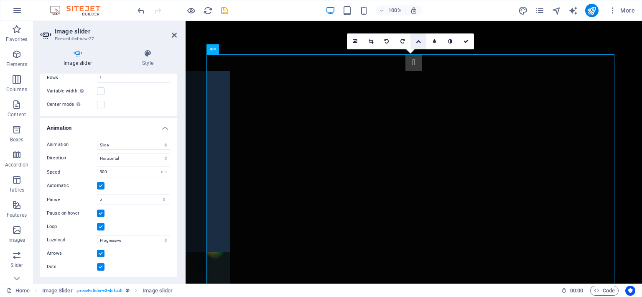
click at [417, 39] on icon at bounding box center [418, 41] width 5 height 5
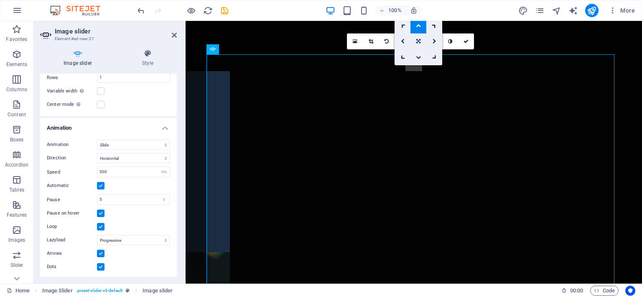
click at [419, 56] on icon at bounding box center [418, 57] width 5 height 5
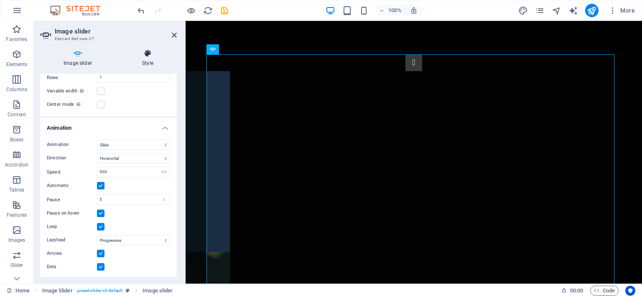
click at [150, 51] on icon at bounding box center [148, 53] width 58 height 8
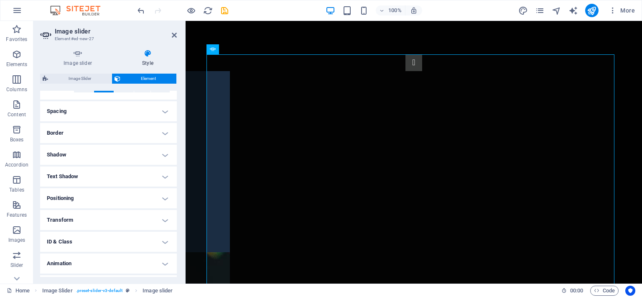
scroll to position [167, 0]
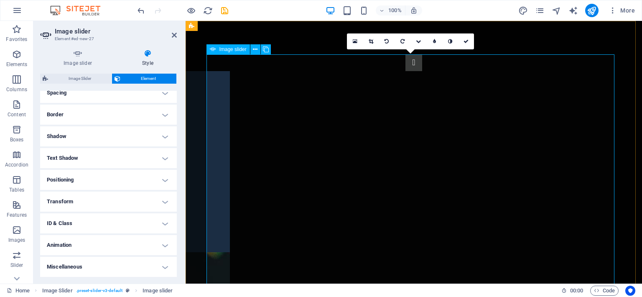
click at [256, 48] on icon at bounding box center [255, 49] width 5 height 9
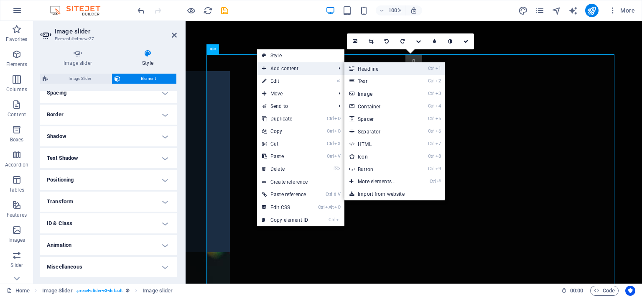
click at [364, 69] on link "Ctrl 1 Headline" at bounding box center [378, 68] width 69 height 13
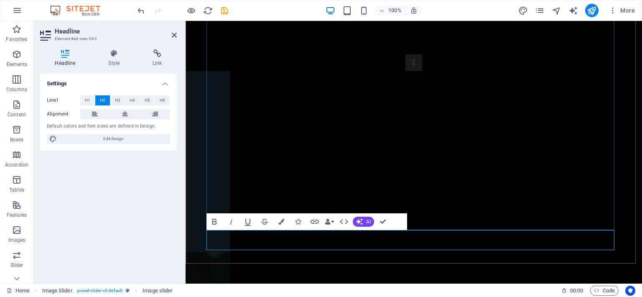
scroll to position [97, 0]
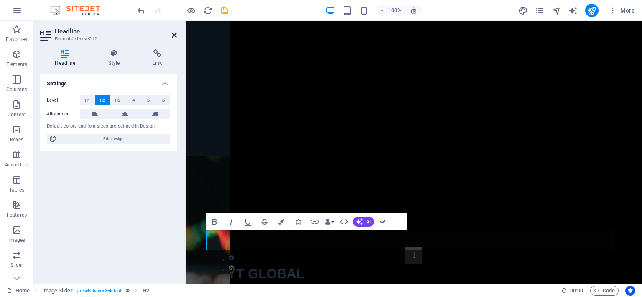
click at [173, 34] on icon at bounding box center [174, 35] width 5 height 7
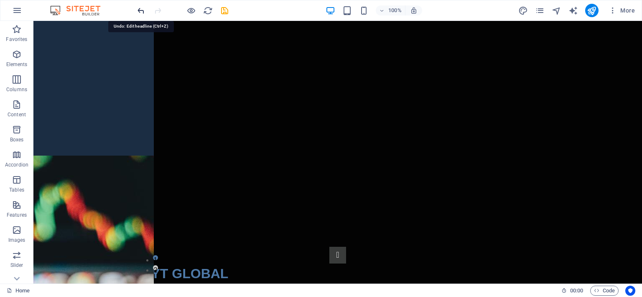
click at [141, 7] on icon "undo" at bounding box center [141, 11] width 10 height 10
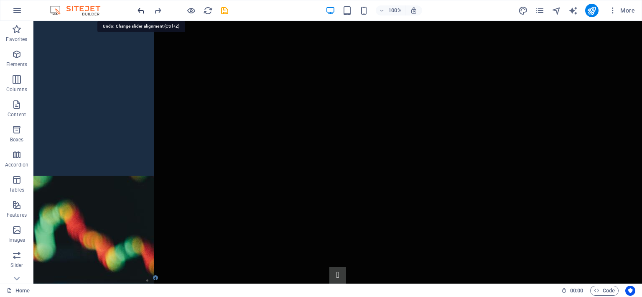
click at [141, 7] on icon "undo" at bounding box center [141, 11] width 10 height 10
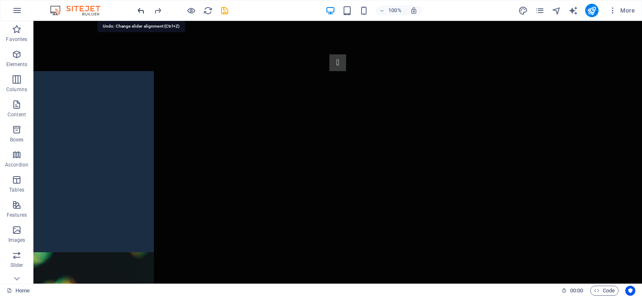
click at [141, 7] on icon "undo" at bounding box center [141, 11] width 10 height 10
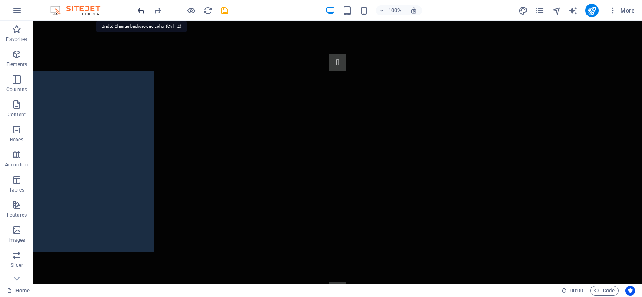
click at [141, 7] on icon "undo" at bounding box center [141, 11] width 10 height 10
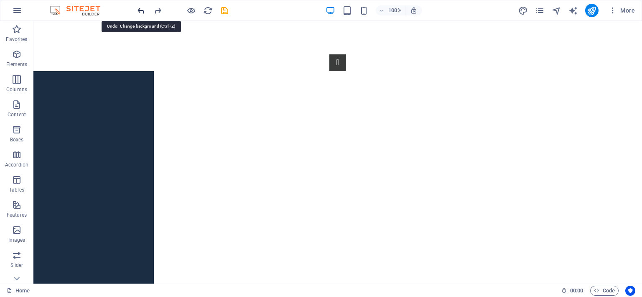
click at [141, 7] on icon "undo" at bounding box center [141, 11] width 10 height 10
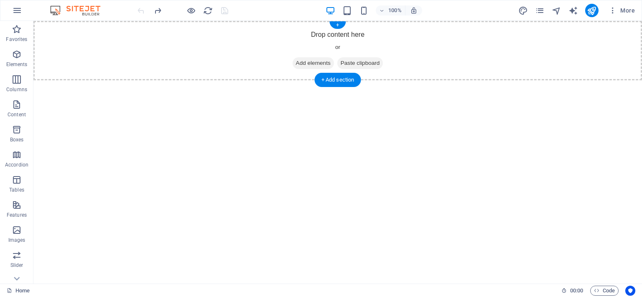
click at [302, 65] on span "Add elements" at bounding box center [313, 63] width 41 height 12
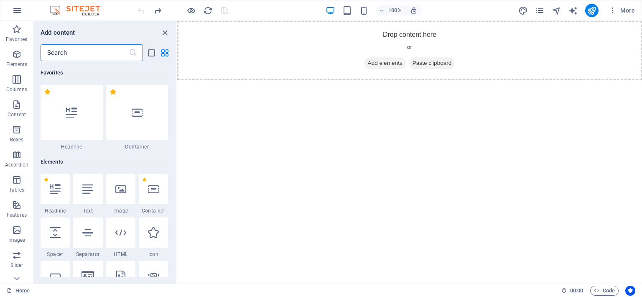
scroll to position [64, 0]
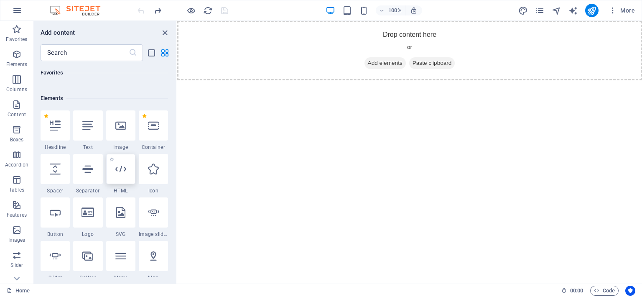
click at [122, 171] on icon at bounding box center [120, 168] width 11 height 11
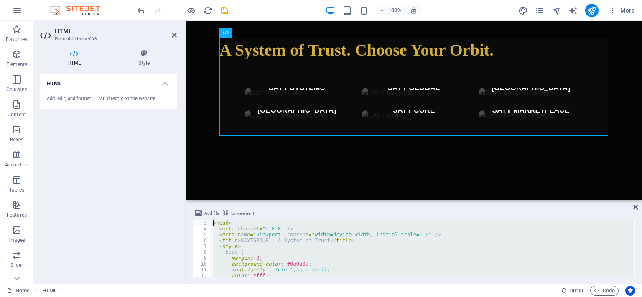
scroll to position [0, 0]
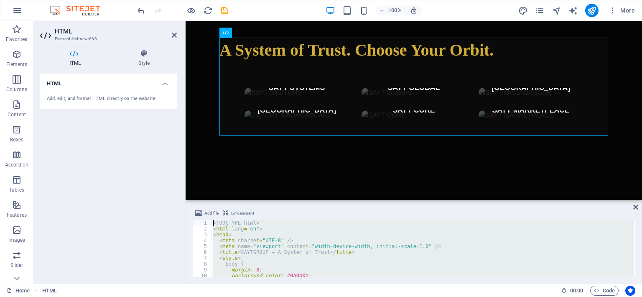
drag, startPoint x: 223, startPoint y: 272, endPoint x: 181, endPoint y: 170, distance: 111.0
click at [181, 170] on div "HTML Element #ed-new-663 HTML Style HTML Add, edit, and format HTML directly on…" at bounding box center [337, 152] width 608 height 262
type textarea "<!DOCTYPE html> <html lang="en">"
paste textarea
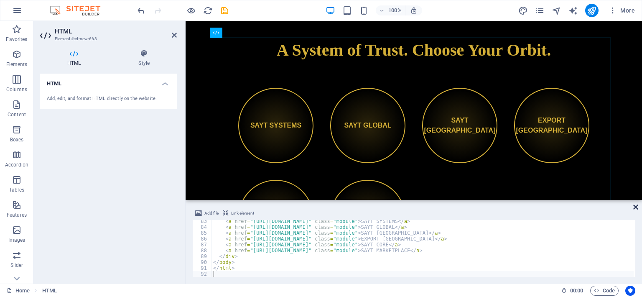
click at [635, 206] on icon at bounding box center [635, 207] width 5 height 7
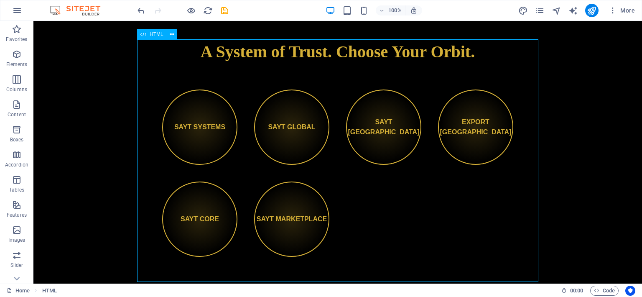
click at [148, 36] on div "HTML" at bounding box center [152, 34] width 30 height 10
click at [173, 36] on icon at bounding box center [172, 34] width 5 height 9
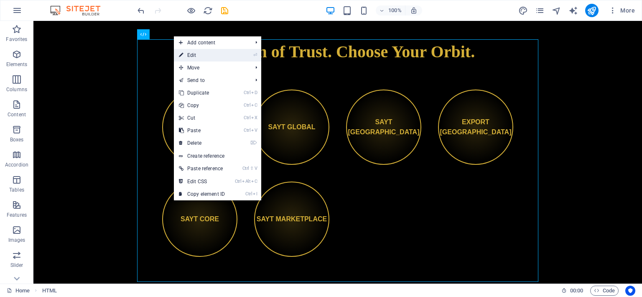
click at [186, 56] on link "⏎ Edit" at bounding box center [202, 55] width 56 height 13
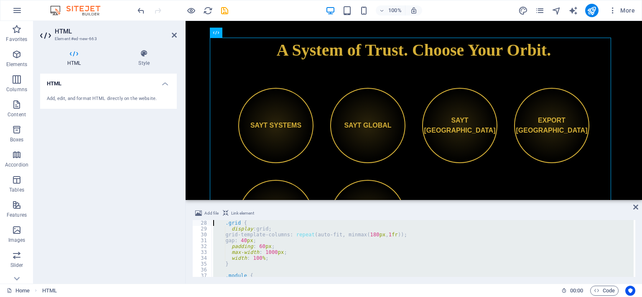
scroll to position [0, 0]
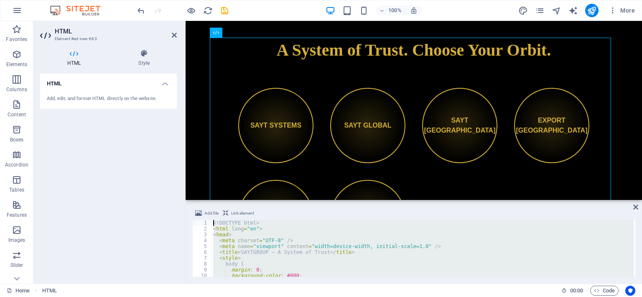
drag, startPoint x: 217, startPoint y: 273, endPoint x: 171, endPoint y: 175, distance: 108.4
click at [171, 175] on div "HTML Element #ed-new-663 HTML Style HTML Add, edit, and format HTML directly on…" at bounding box center [337, 152] width 608 height 262
type textarea "<!DOCTYPE html> <html lang="en">"
paste textarea
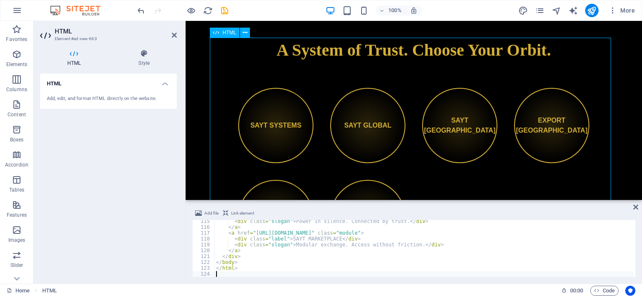
scroll to position [669, 0]
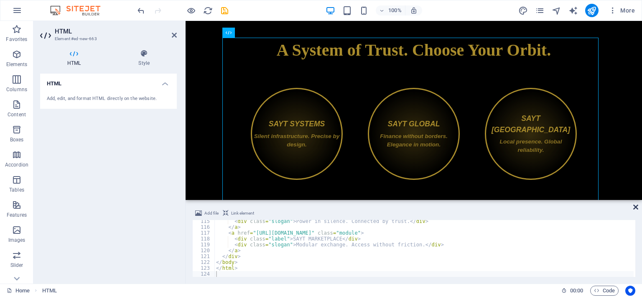
click at [634, 208] on icon at bounding box center [635, 207] width 5 height 7
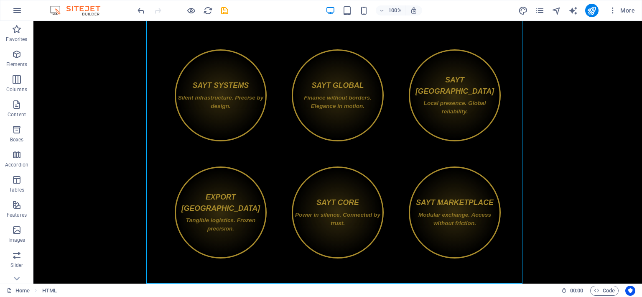
scroll to position [0, 0]
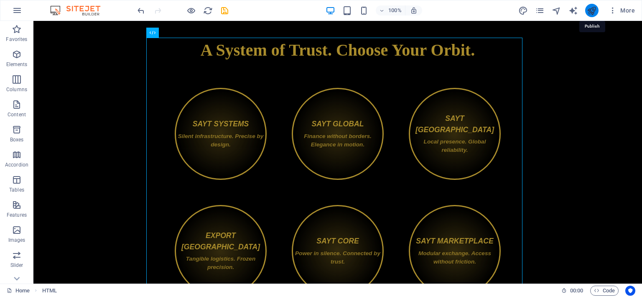
click at [590, 10] on icon "publish" at bounding box center [592, 11] width 10 height 10
click at [159, 33] on span "HTML" at bounding box center [166, 32] width 14 height 5
click at [186, 31] on button at bounding box center [181, 33] width 10 height 10
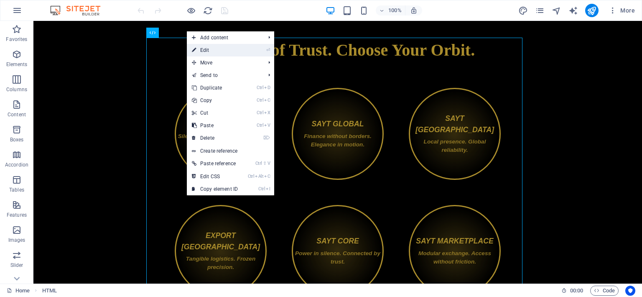
click at [219, 50] on link "⏎ Edit" at bounding box center [215, 50] width 56 height 13
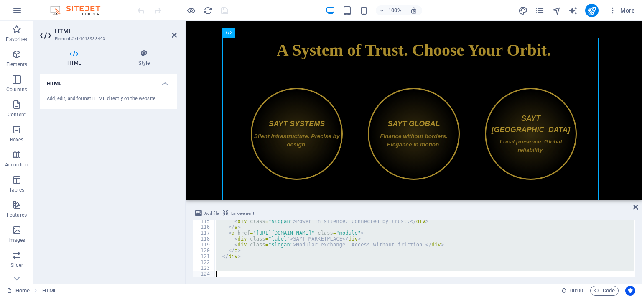
scroll to position [669, 0]
drag, startPoint x: 214, startPoint y: 222, endPoint x: 222, endPoint y: 304, distance: 82.3
click at [222, 296] on html "[DOMAIN_NAME] Home Favorites Elements Columns Content Boxes Accordion Tables Fe…" at bounding box center [321, 148] width 642 height 297
paste textarea
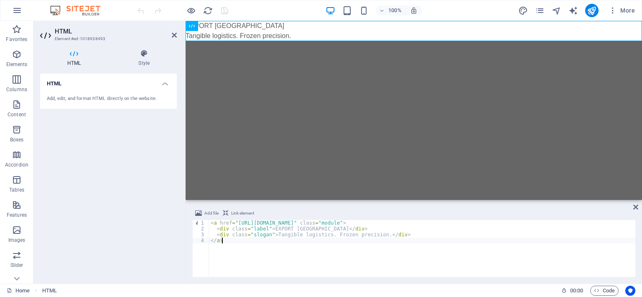
type textarea "<"
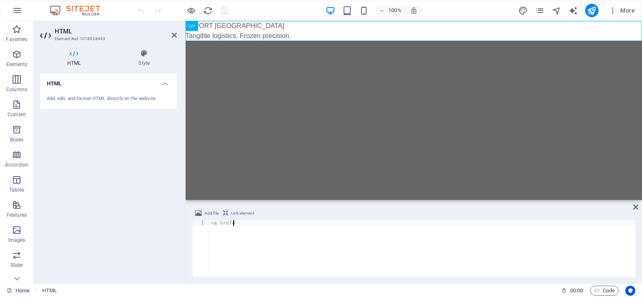
type textarea "<"
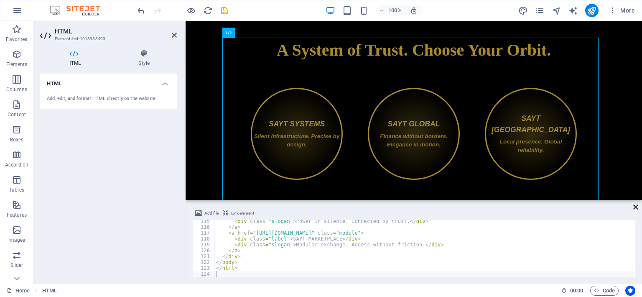
click at [636, 205] on icon at bounding box center [635, 207] width 5 height 7
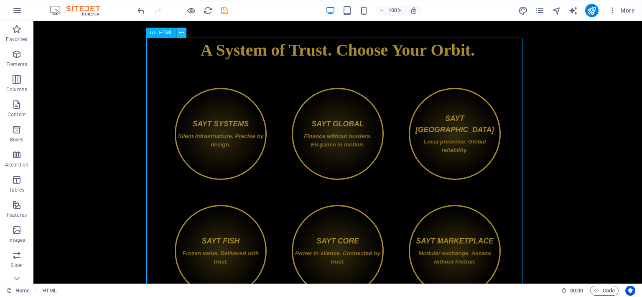
click at [181, 33] on icon at bounding box center [181, 32] width 5 height 9
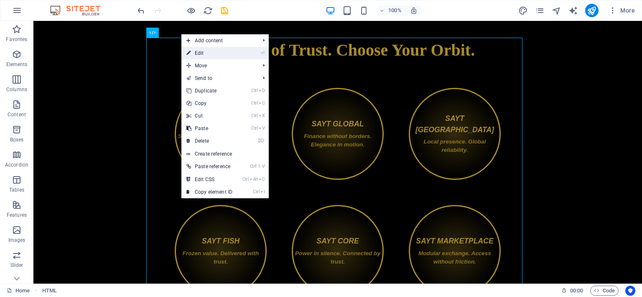
click at [207, 54] on link "⏎ Edit" at bounding box center [209, 53] width 56 height 13
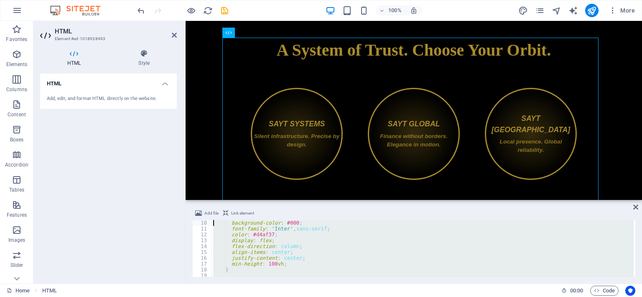
scroll to position [0, 0]
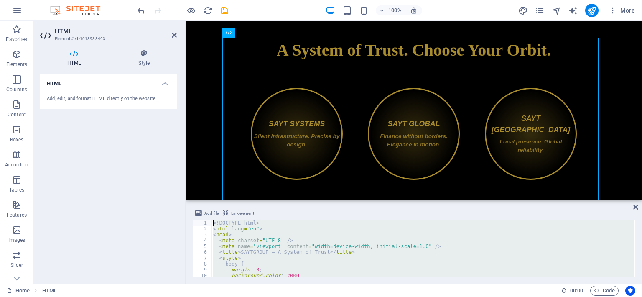
drag, startPoint x: 406, startPoint y: 295, endPoint x: 190, endPoint y: 180, distance: 244.9
type textarea "<!DOCTYPE html> <html lang="en">"
paste textarea
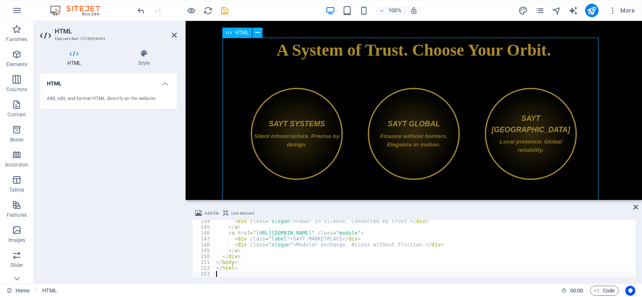
scroll to position [838, 0]
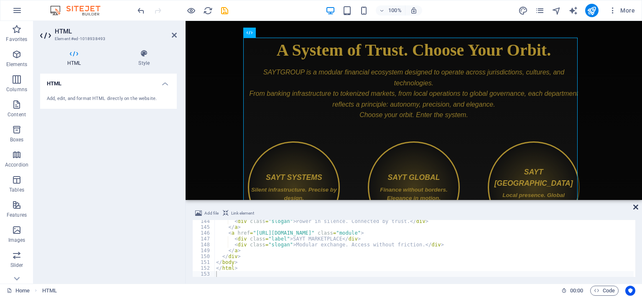
click at [634, 205] on icon at bounding box center [635, 207] width 5 height 7
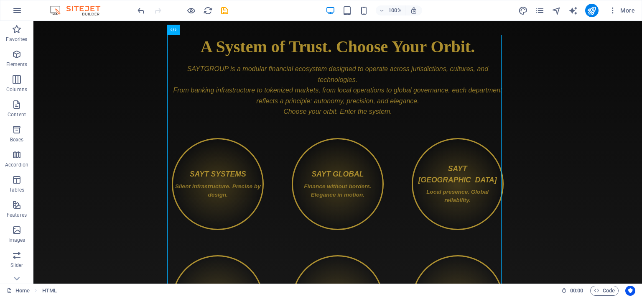
scroll to position [0, 0]
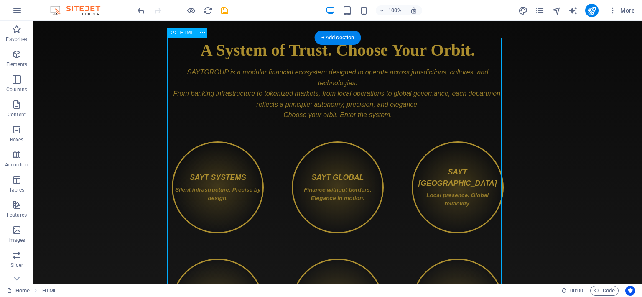
click at [192, 120] on div "SAYTGROUP — A System of Trust A System of Trust. Choose Your Orbit. SAYTGROUP i…" at bounding box center [338, 194] width 334 height 313
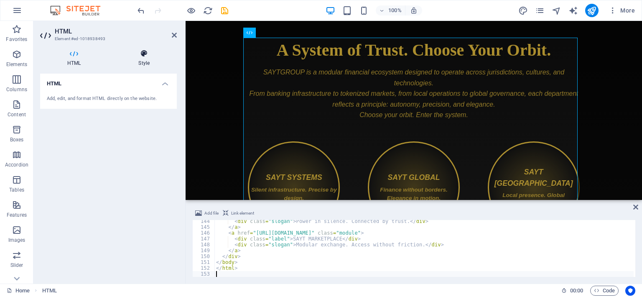
click at [139, 56] on icon at bounding box center [144, 53] width 66 height 8
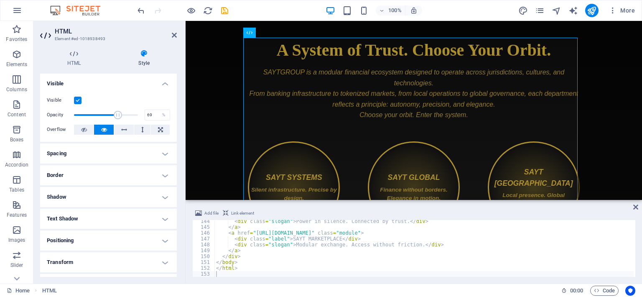
drag, startPoint x: 135, startPoint y: 114, endPoint x: 117, endPoint y: 115, distance: 18.4
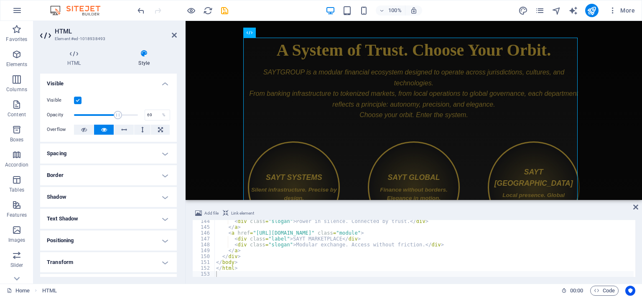
click at [117, 115] on span at bounding box center [118, 115] width 8 height 8
type input "100"
drag, startPoint x: 117, startPoint y: 115, endPoint x: 139, endPoint y: 117, distance: 22.3
click at [139, 117] on span at bounding box center [138, 115] width 8 height 8
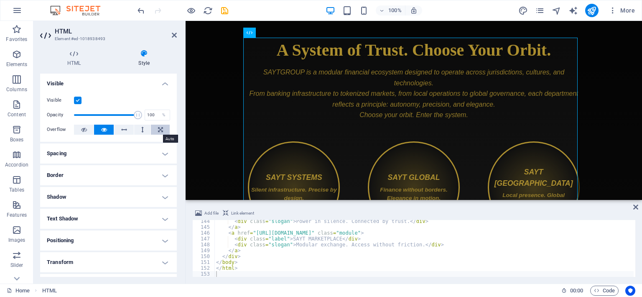
click at [161, 131] on icon at bounding box center [160, 130] width 5 height 10
click at [171, 34] on h2 "HTML" at bounding box center [116, 32] width 122 height 8
click at [172, 34] on icon at bounding box center [174, 35] width 5 height 7
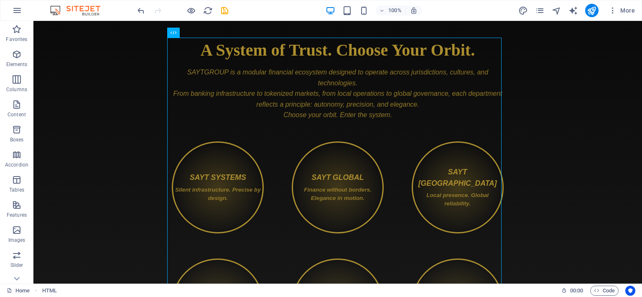
click at [105, 122] on body "Skip to main content SAYTGROUP — A System of Trust A System of Trust. Choose Yo…" at bounding box center [337, 194] width 608 height 346
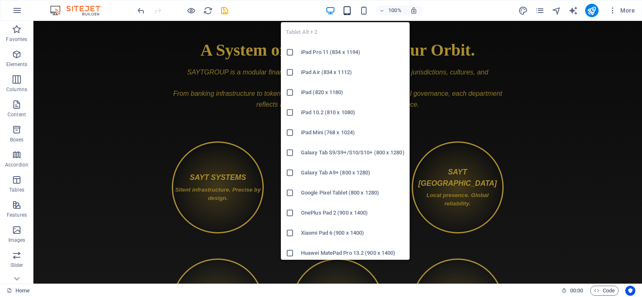
click at [348, 13] on icon "button" at bounding box center [347, 11] width 10 height 10
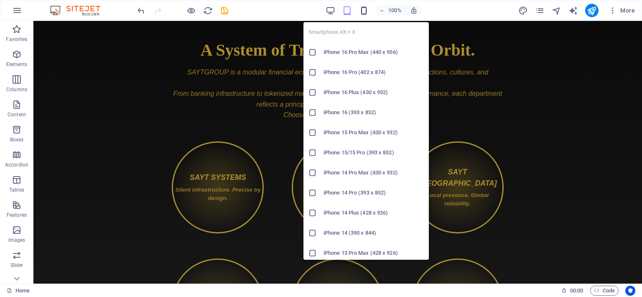
click at [367, 6] on icon "button" at bounding box center [364, 11] width 10 height 10
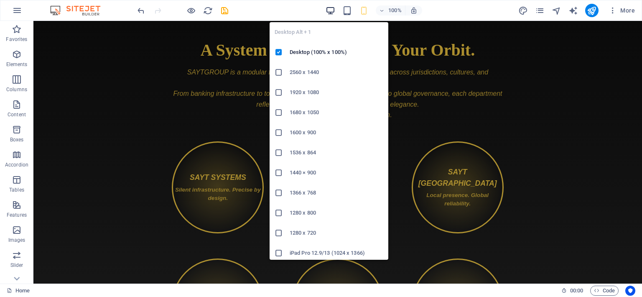
click at [329, 9] on icon "button" at bounding box center [331, 11] width 10 height 10
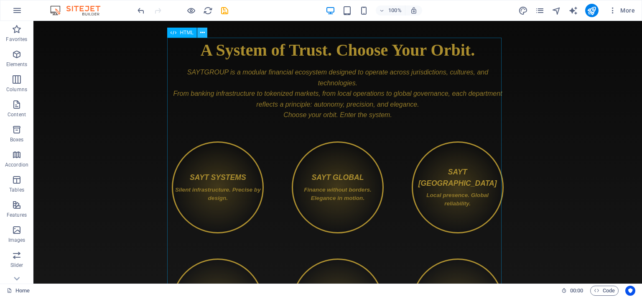
click at [203, 32] on icon at bounding box center [202, 32] width 5 height 9
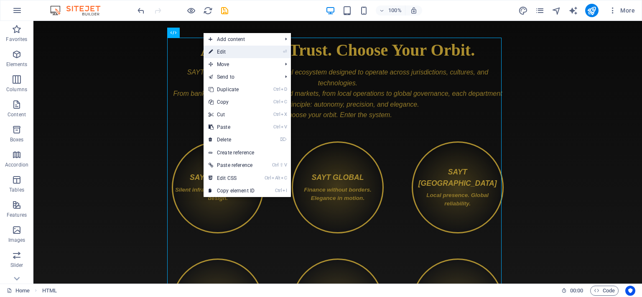
click at [234, 48] on link "⏎ Edit" at bounding box center [232, 52] width 56 height 13
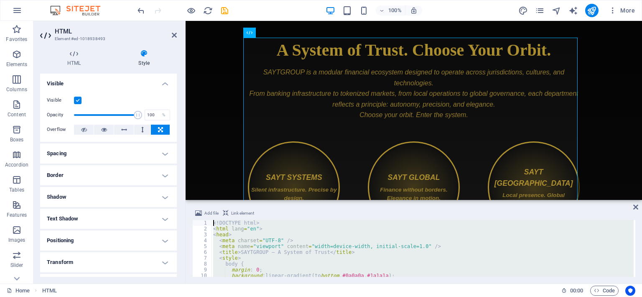
drag, startPoint x: 233, startPoint y: 272, endPoint x: 182, endPoint y: 174, distance: 110.5
click at [182, 174] on div "HTML Element #ed-1018938493 HTML Style HTML Add, edit, and format HTML directly…" at bounding box center [337, 152] width 608 height 262
type textarea "<!DOCTYPE html> <html lang="en">"
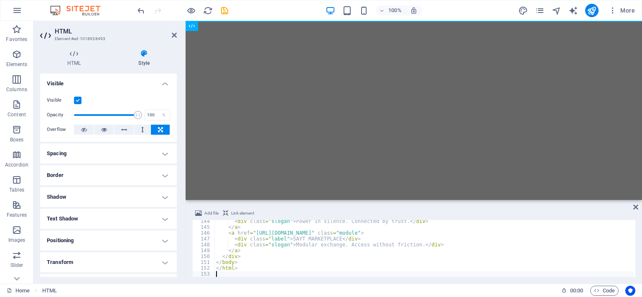
scroll to position [838, 0]
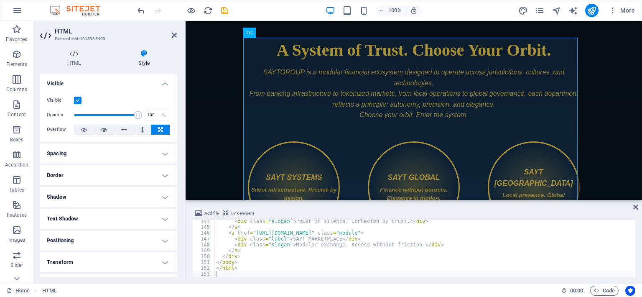
click at [217, 120] on body "Skip to main content SAYTGROUP — A System of Trust A System of Trust. Choose Yo…" at bounding box center [414, 194] width 456 height 346
click at [212, 149] on body "Skip to main content SAYTGROUP — A System of Trust A System of Trust. Choose Yo…" at bounding box center [414, 194] width 456 height 346
click at [618, 110] on body "Skip to main content SAYTGROUP — A System of Trust A System of Trust. Choose Yo…" at bounding box center [414, 194] width 456 height 346
click at [634, 206] on icon at bounding box center [635, 207] width 5 height 7
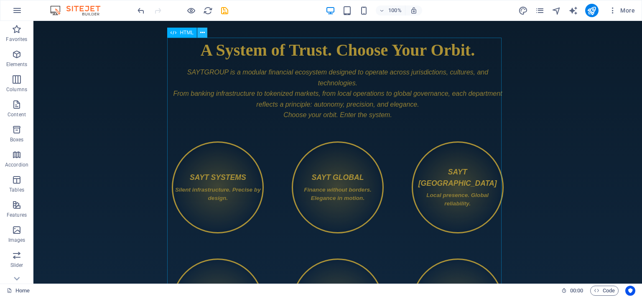
click at [204, 31] on icon at bounding box center [202, 32] width 5 height 9
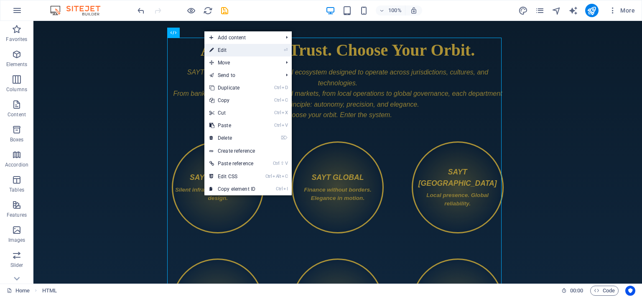
click at [222, 47] on link "⏎ Edit" at bounding box center [232, 50] width 56 height 13
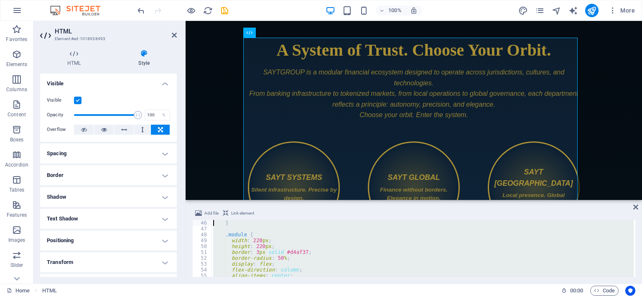
scroll to position [0, 0]
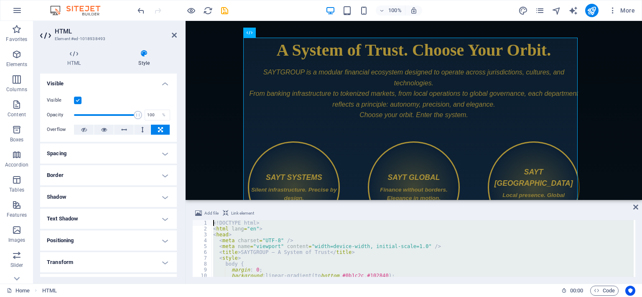
drag, startPoint x: 249, startPoint y: 270, endPoint x: 181, endPoint y: 185, distance: 109.1
click at [181, 185] on div "HTML Element #ed-1018938493 HTML Style HTML Add, edit, and format HTML directly…" at bounding box center [337, 152] width 608 height 262
type textarea "<!DOCTYPE html> <html lang="en">"
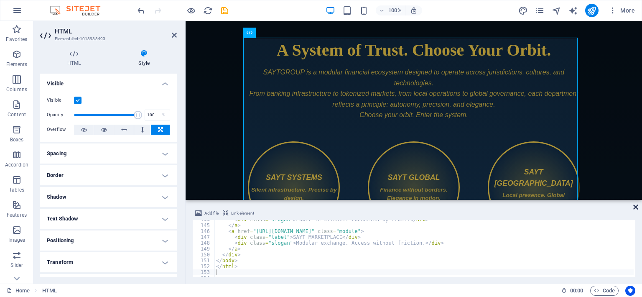
click at [634, 206] on icon at bounding box center [635, 207] width 5 height 7
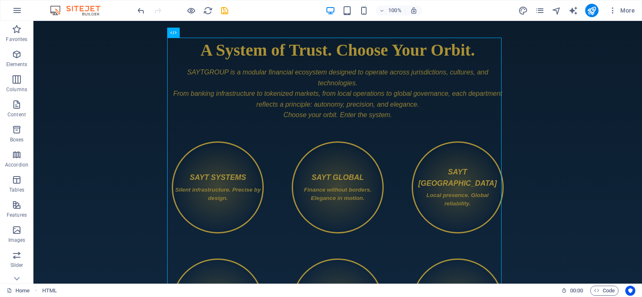
click at [556, 153] on body "Skip to main content SAYTGROUP — A System of Trust A System of Trust. Choose Yo…" at bounding box center [337, 194] width 608 height 346
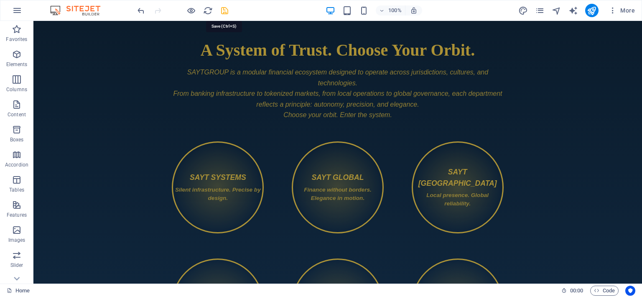
click at [222, 9] on icon "save" at bounding box center [225, 11] width 10 height 10
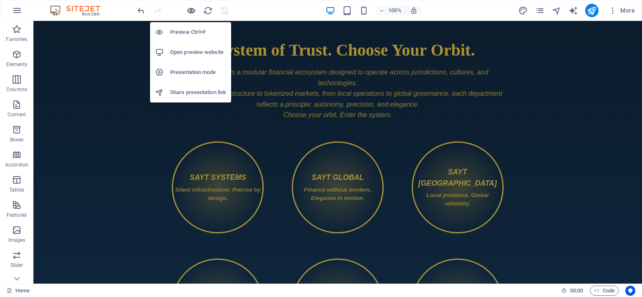
click at [192, 11] on icon "button" at bounding box center [191, 11] width 10 height 10
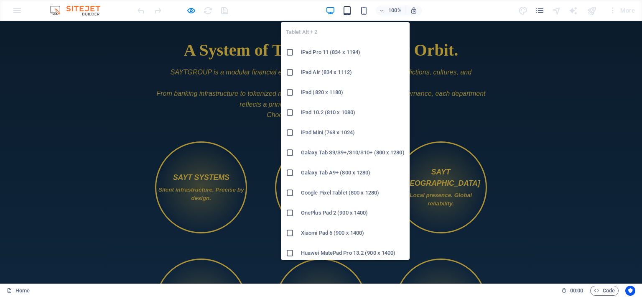
click at [345, 11] on icon "button" at bounding box center [347, 11] width 10 height 10
click at [348, 8] on icon "button" at bounding box center [347, 11] width 10 height 10
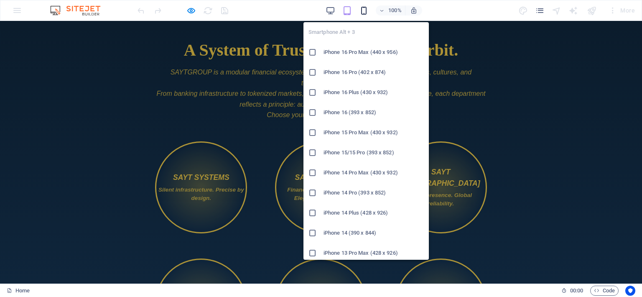
click at [366, 9] on icon "button" at bounding box center [364, 11] width 10 height 10
click at [313, 52] on icon at bounding box center [312, 52] width 8 height 8
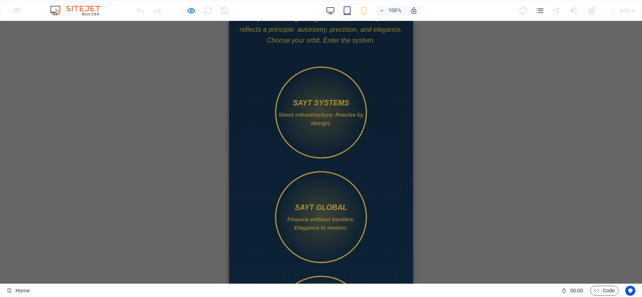
scroll to position [0, 0]
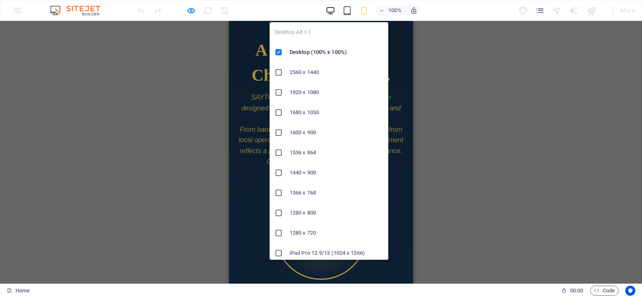
click at [331, 14] on icon "button" at bounding box center [331, 11] width 10 height 10
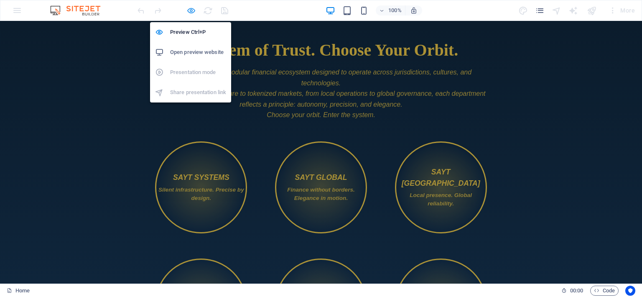
click at [189, 13] on icon "button" at bounding box center [191, 11] width 10 height 10
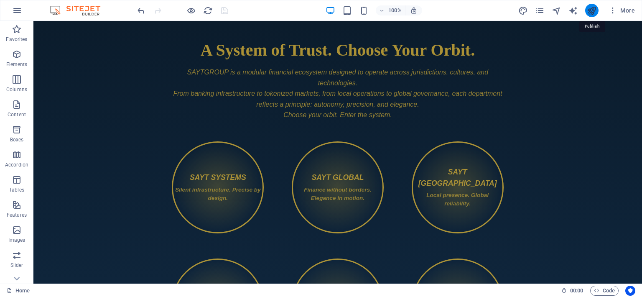
click at [588, 10] on icon "publish" at bounding box center [592, 11] width 10 height 10
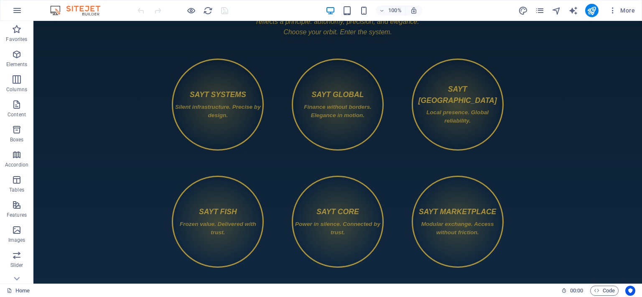
scroll to position [84, 0]
click at [19, 29] on icon "button" at bounding box center [17, 29] width 10 height 10
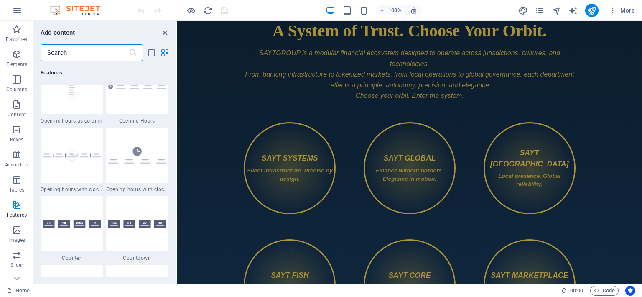
scroll to position [0, 0]
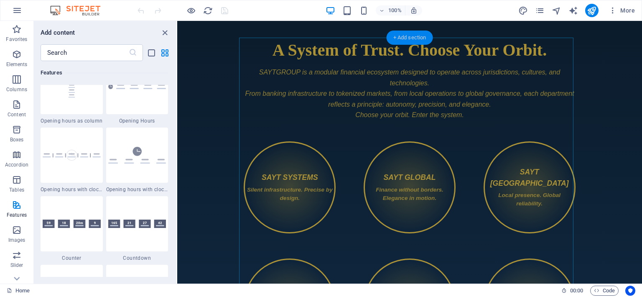
click at [402, 41] on div "+ Add section" at bounding box center [410, 38] width 46 height 14
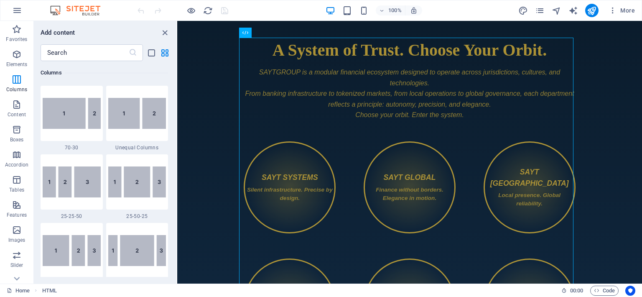
scroll to position [115, 0]
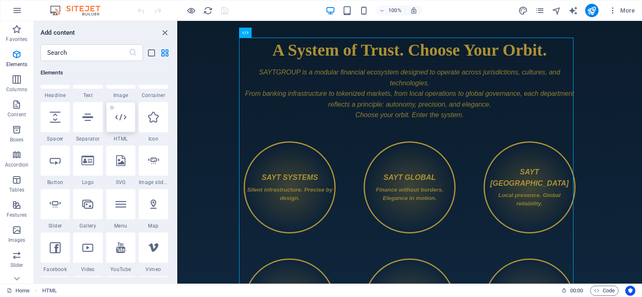
click at [115, 116] on icon at bounding box center [120, 117] width 11 height 11
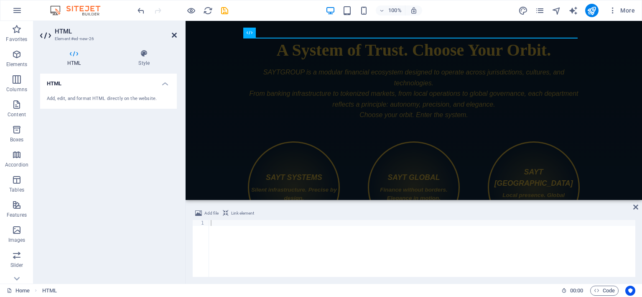
click at [172, 36] on icon at bounding box center [174, 35] width 5 height 7
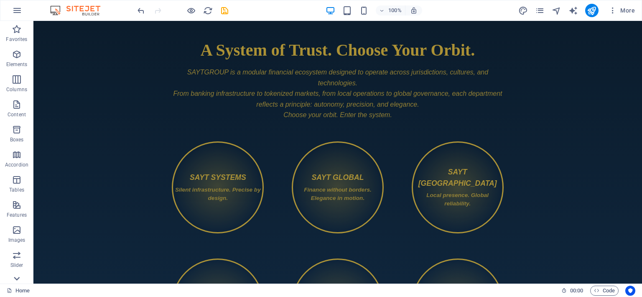
click at [20, 273] on icon at bounding box center [17, 278] width 12 height 12
click at [18, 220] on icon "button" at bounding box center [17, 216] width 10 height 10
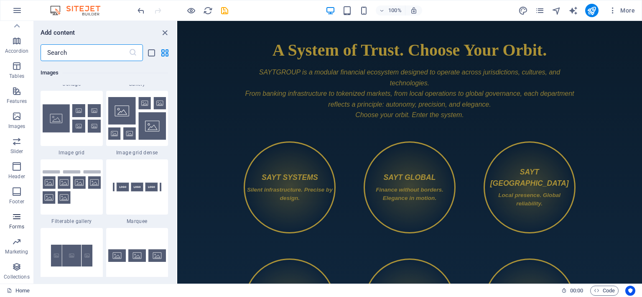
scroll to position [6102, 0]
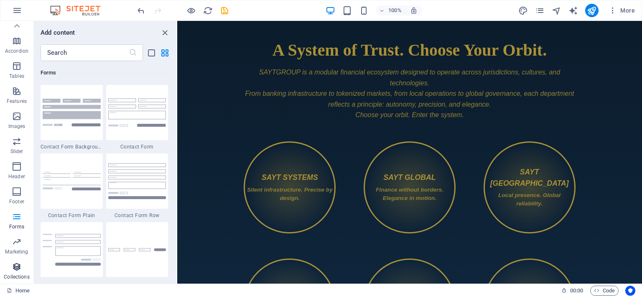
click at [14, 268] on icon "button" at bounding box center [17, 267] width 10 height 10
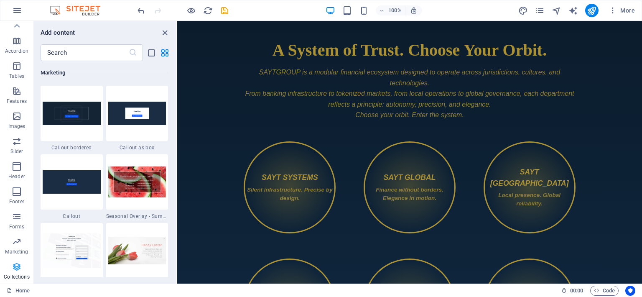
scroll to position [7650, 0]
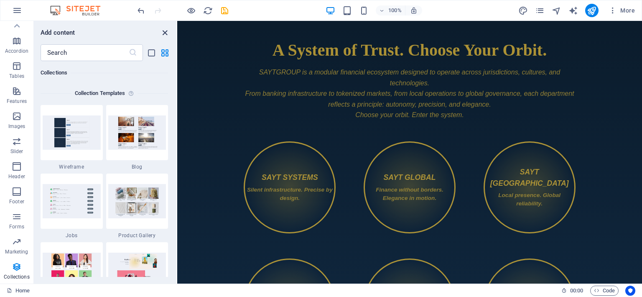
click at [165, 31] on icon "close panel" at bounding box center [165, 33] width 10 height 10
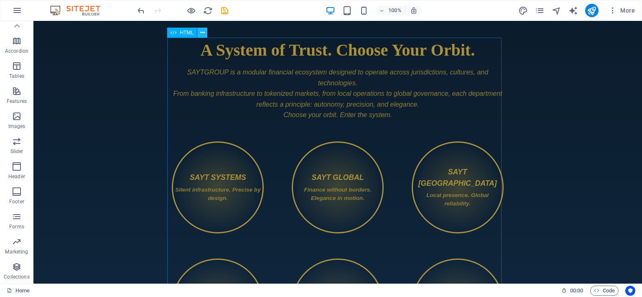
click at [201, 33] on icon at bounding box center [202, 32] width 5 height 9
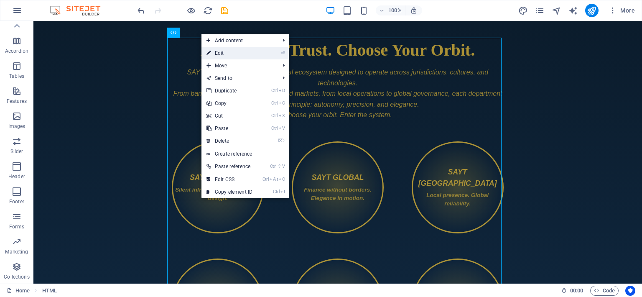
click at [221, 53] on link "⏎ Edit" at bounding box center [229, 53] width 56 height 13
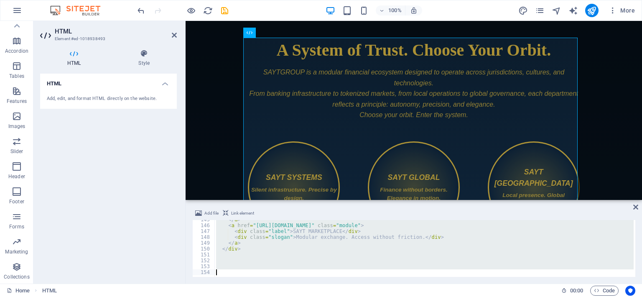
scroll to position [846, 0]
drag, startPoint x: 216, startPoint y: 222, endPoint x: 221, endPoint y: 316, distance: 93.8
click at [221, 296] on html "[DOMAIN_NAME] Home Favorites Elements Columns Content Boxes Accordion Tables Fe…" at bounding box center [321, 148] width 642 height 297
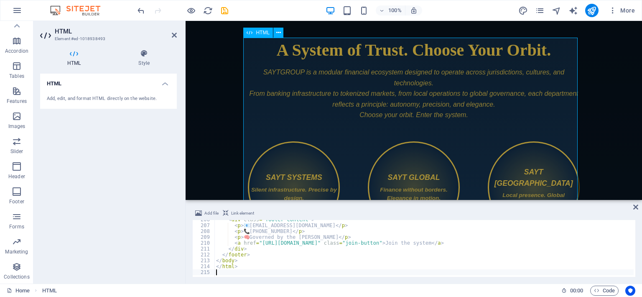
scroll to position [1203, 0]
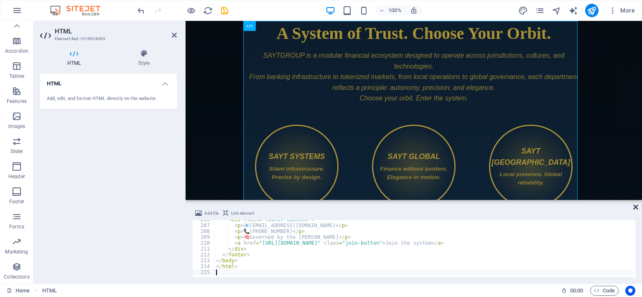
click at [635, 204] on icon at bounding box center [635, 207] width 5 height 7
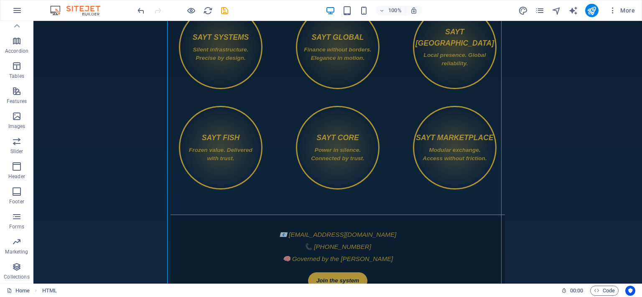
scroll to position [141, 0]
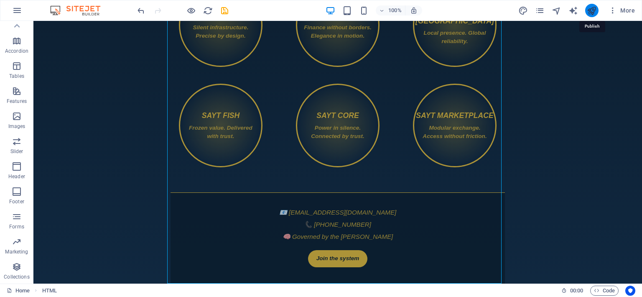
click at [589, 9] on icon "publish" at bounding box center [592, 11] width 10 height 10
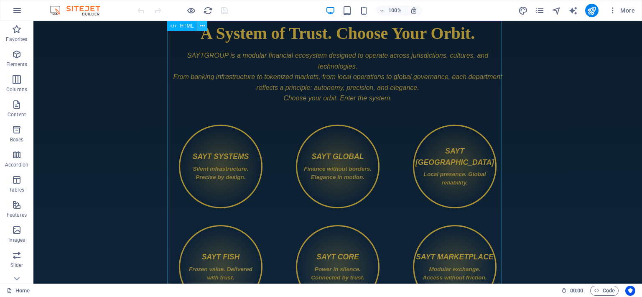
click at [201, 27] on icon at bounding box center [202, 26] width 5 height 9
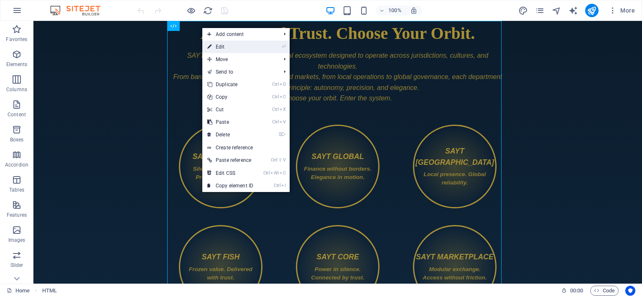
click at [219, 44] on link "⏎ Edit" at bounding box center [230, 47] width 56 height 13
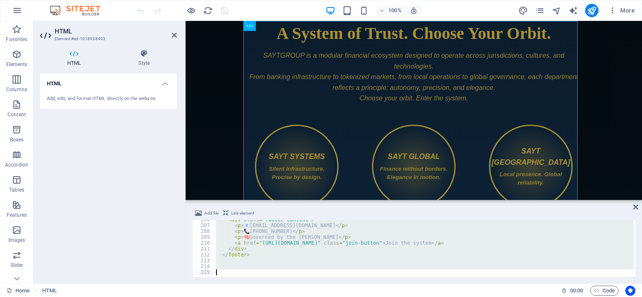
scroll to position [1203, 0]
drag, startPoint x: 213, startPoint y: 222, endPoint x: 227, endPoint y: 314, distance: 92.9
click at [227, 296] on html "[DOMAIN_NAME] Home Favorites Elements Columns Content Boxes Accordion Tables Fe…" at bounding box center [321, 148] width 642 height 297
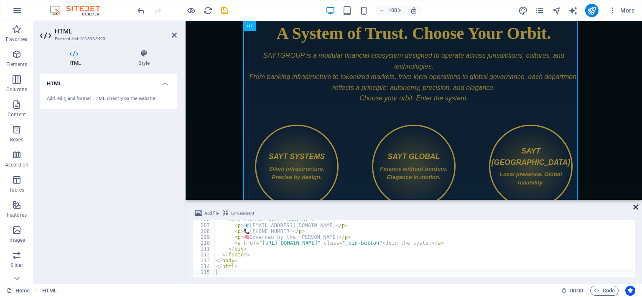
click at [633, 206] on icon at bounding box center [635, 207] width 5 height 7
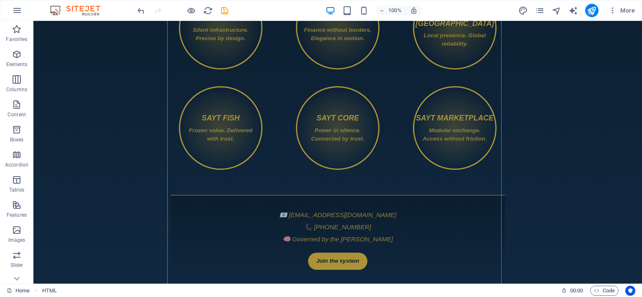
scroll to position [141, 0]
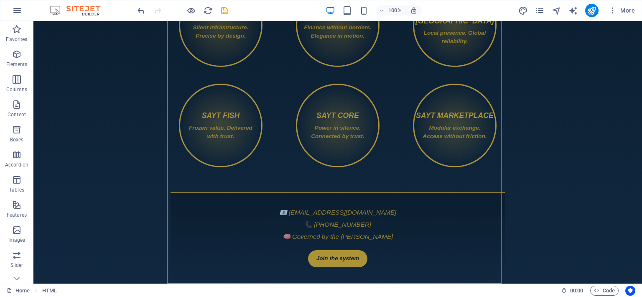
click at [572, 184] on body "Skip to main content SAYTGROUP — A System of Trust A System of Trust. Choose Yo…" at bounding box center [337, 82] width 608 height 404
click at [203, 27] on icon at bounding box center [202, 26] width 5 height 9
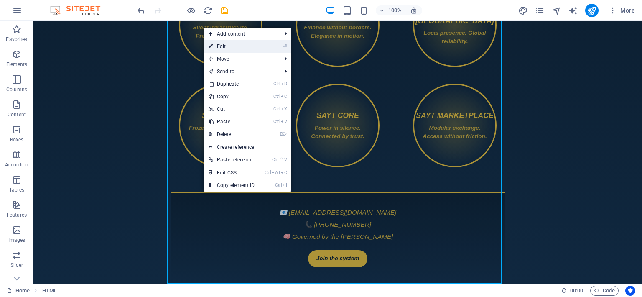
click at [220, 48] on link "⏎ Edit" at bounding box center [232, 46] width 56 height 13
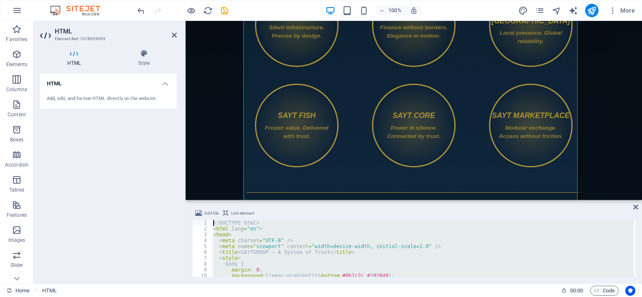
scroll to position [0, 0]
drag, startPoint x: 405, startPoint y: 292, endPoint x: 198, endPoint y: 183, distance: 233.5
type textarea "<!DOCTYPE html> <html lang="en">"
paste textarea
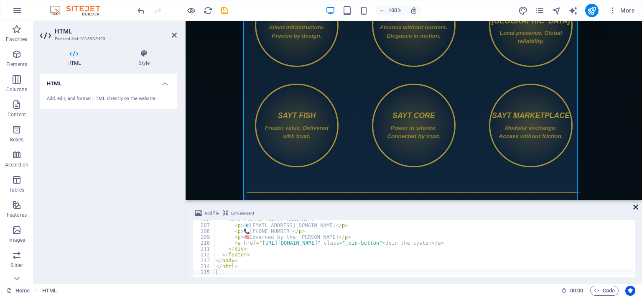
click at [635, 206] on icon at bounding box center [635, 207] width 5 height 7
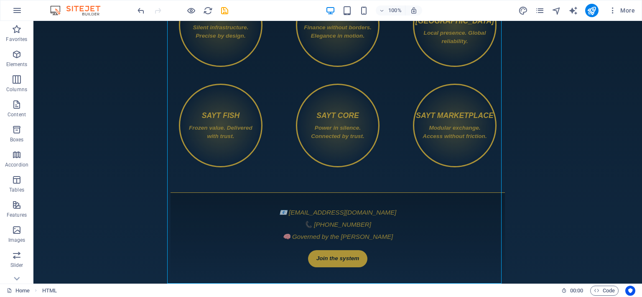
click at [557, 173] on body "Skip to main content SAYTGROUP — A System of Trust A System of Trust. Choose Yo…" at bounding box center [337, 82] width 608 height 404
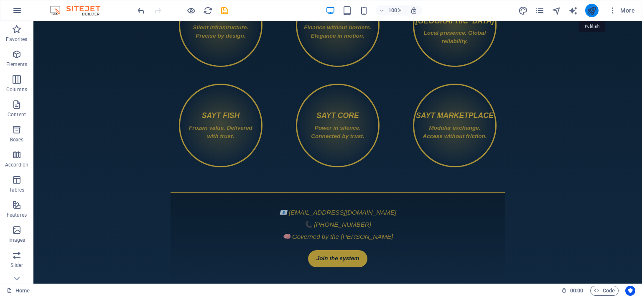
click at [591, 12] on icon "publish" at bounding box center [592, 11] width 10 height 10
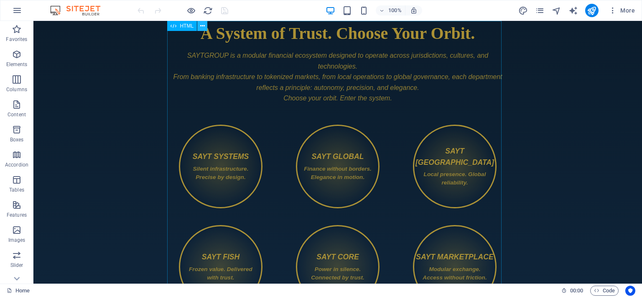
click at [201, 26] on icon at bounding box center [202, 26] width 5 height 9
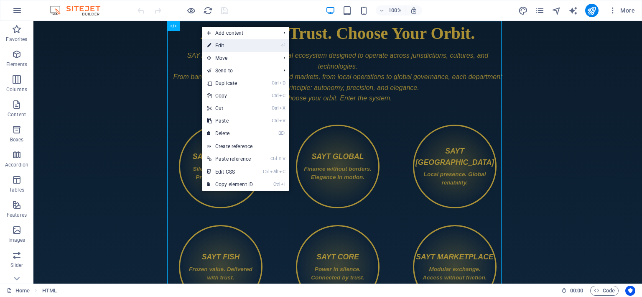
click at [217, 42] on link "⏎ Edit" at bounding box center [230, 45] width 56 height 13
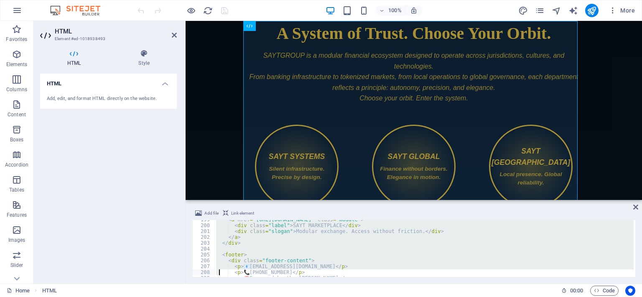
scroll to position [1203, 0]
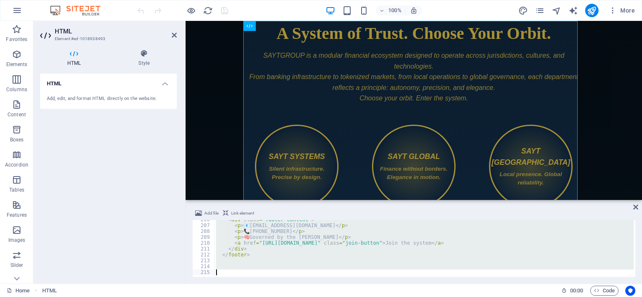
drag, startPoint x: 216, startPoint y: 222, endPoint x: 219, endPoint y: 316, distance: 94.1
click at [219, 296] on html "[DOMAIN_NAME] Home Favorites Elements Columns Content Boxes Accordion Tables Fe…" at bounding box center [321, 148] width 642 height 297
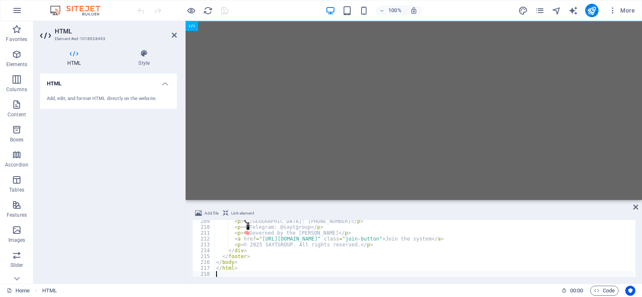
scroll to position [1219, 0]
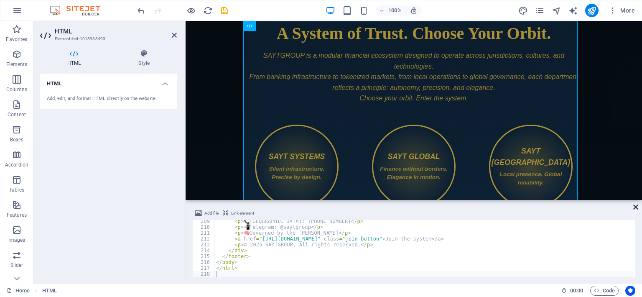
click at [636, 206] on icon at bounding box center [635, 207] width 5 height 7
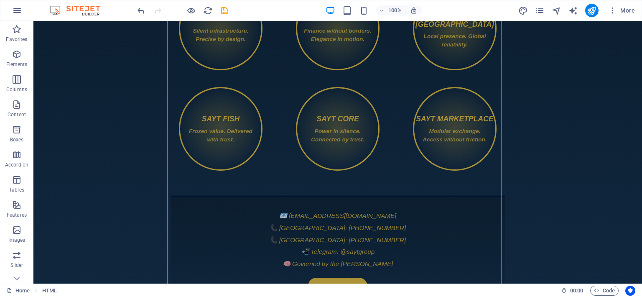
scroll to position [180, 0]
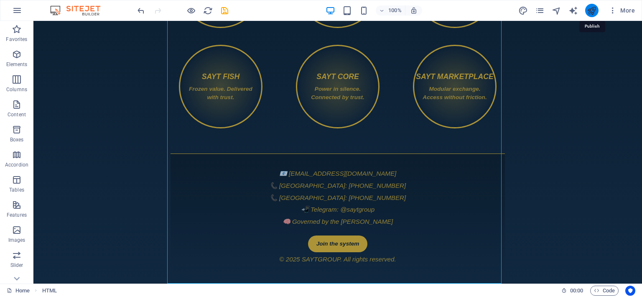
click at [589, 11] on icon "publish" at bounding box center [592, 11] width 10 height 10
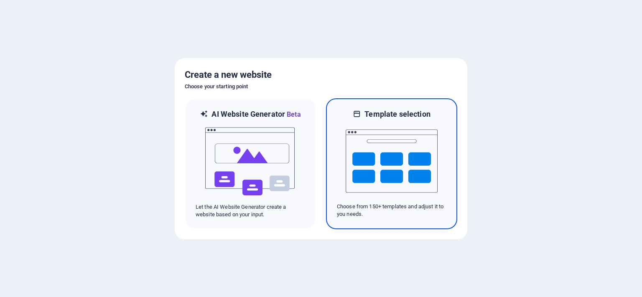
click at [381, 163] on img at bounding box center [392, 161] width 92 height 84
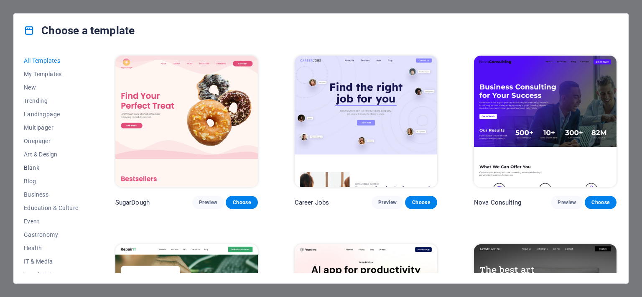
click at [31, 165] on span "Blank" at bounding box center [51, 167] width 55 height 7
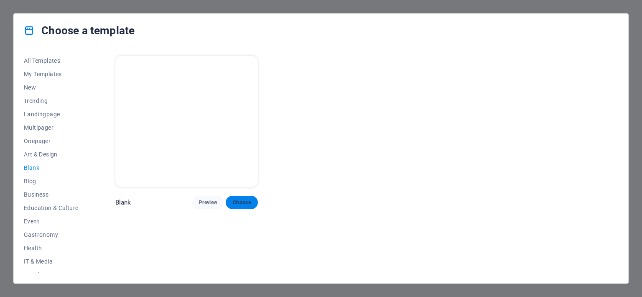
click at [244, 202] on span "Choose" at bounding box center [241, 202] width 18 height 7
